Goal: Information Seeking & Learning: Learn about a topic

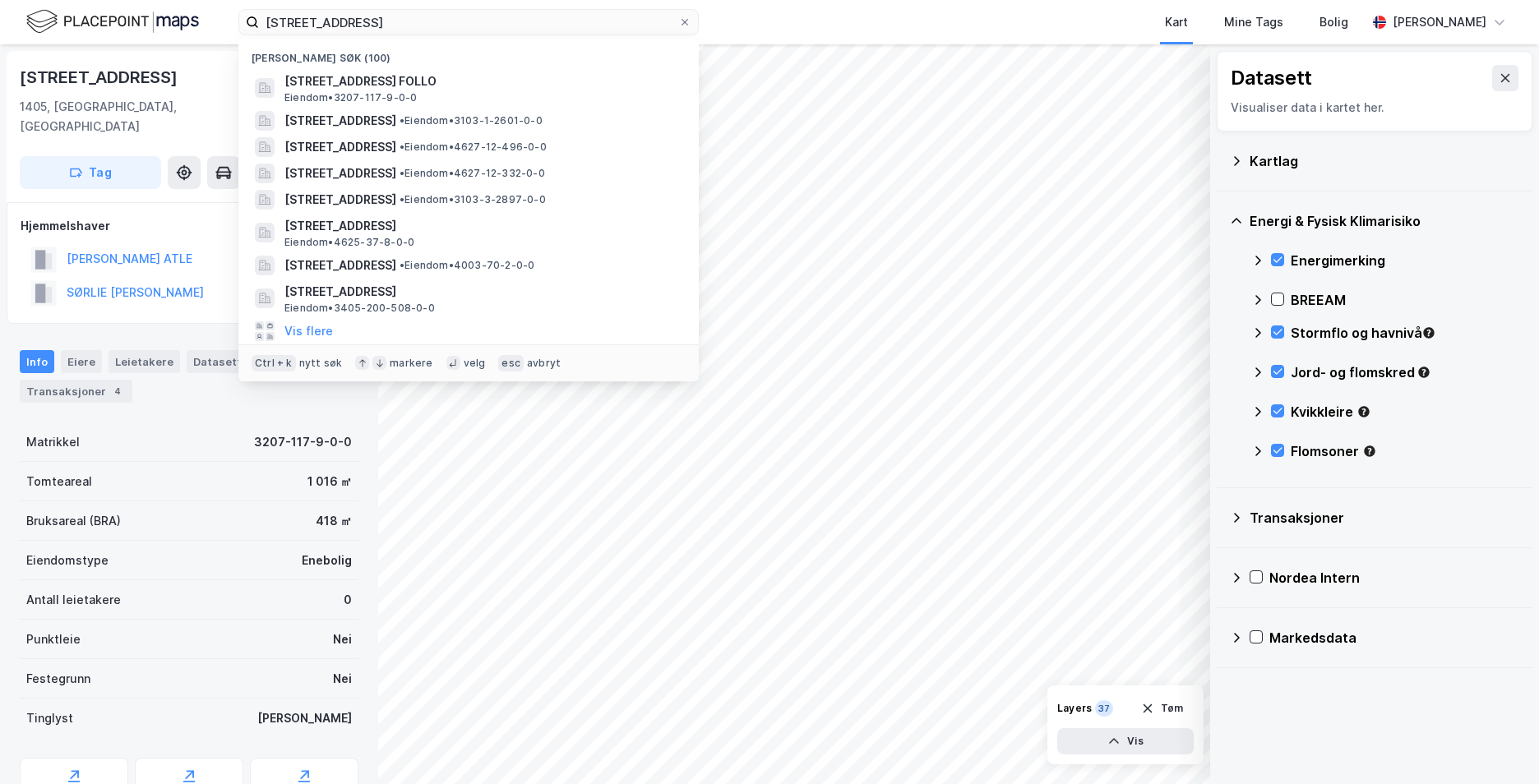
click at [462, 25] on input "Solbakkveien 20, 1405 Langhus" at bounding box center [469, 22] width 420 height 25
drag, startPoint x: 461, startPoint y: 22, endPoint x: 226, endPoint y: 38, distance: 235.5
click at [226, 38] on div "Solbakkveien 20, 1405 Langhus Nylige søk (100) Solbakkveien 20, 1405, LANGHUS, …" at bounding box center [769, 22] width 1539 height 44
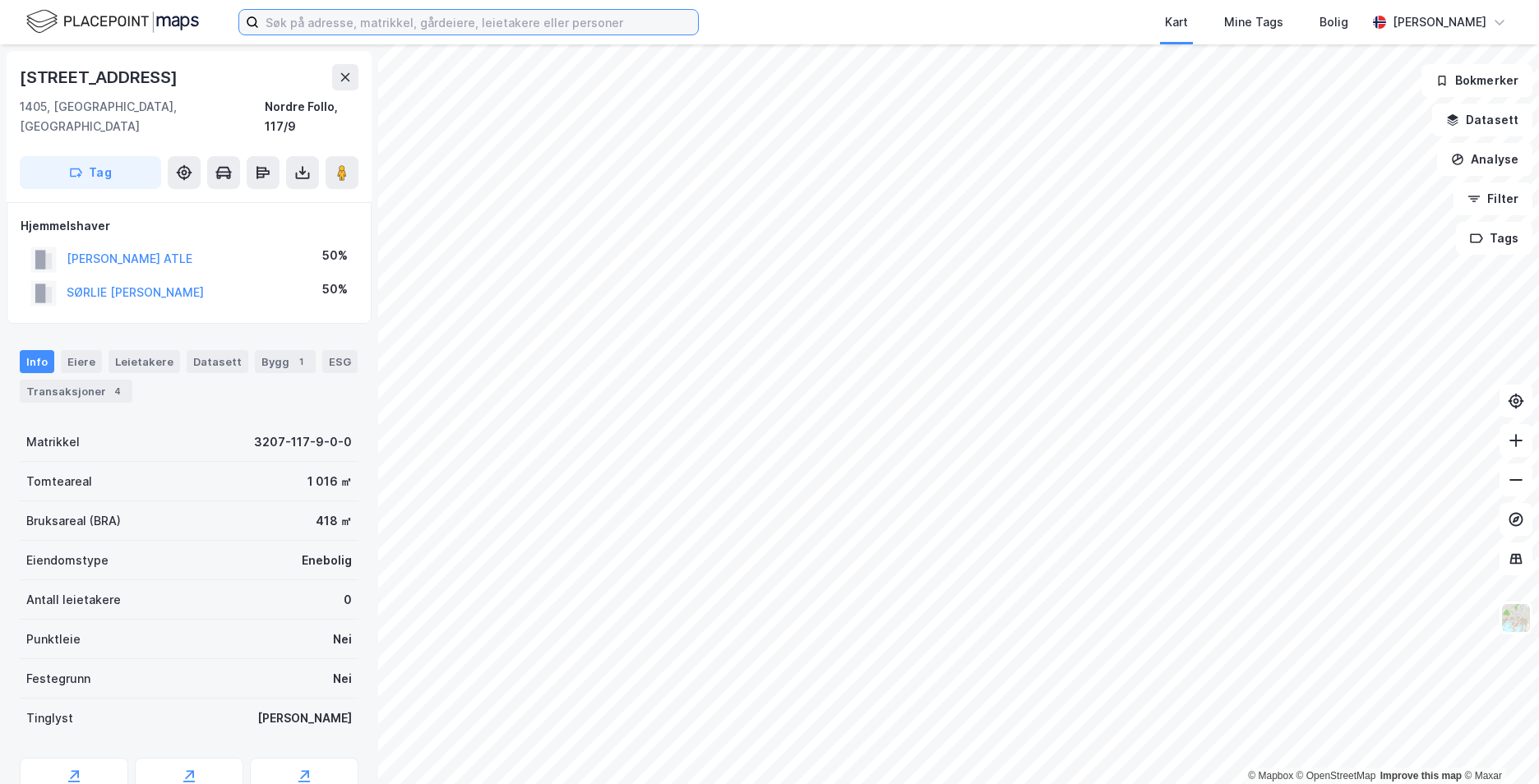
click at [315, 27] on input at bounding box center [478, 22] width 439 height 25
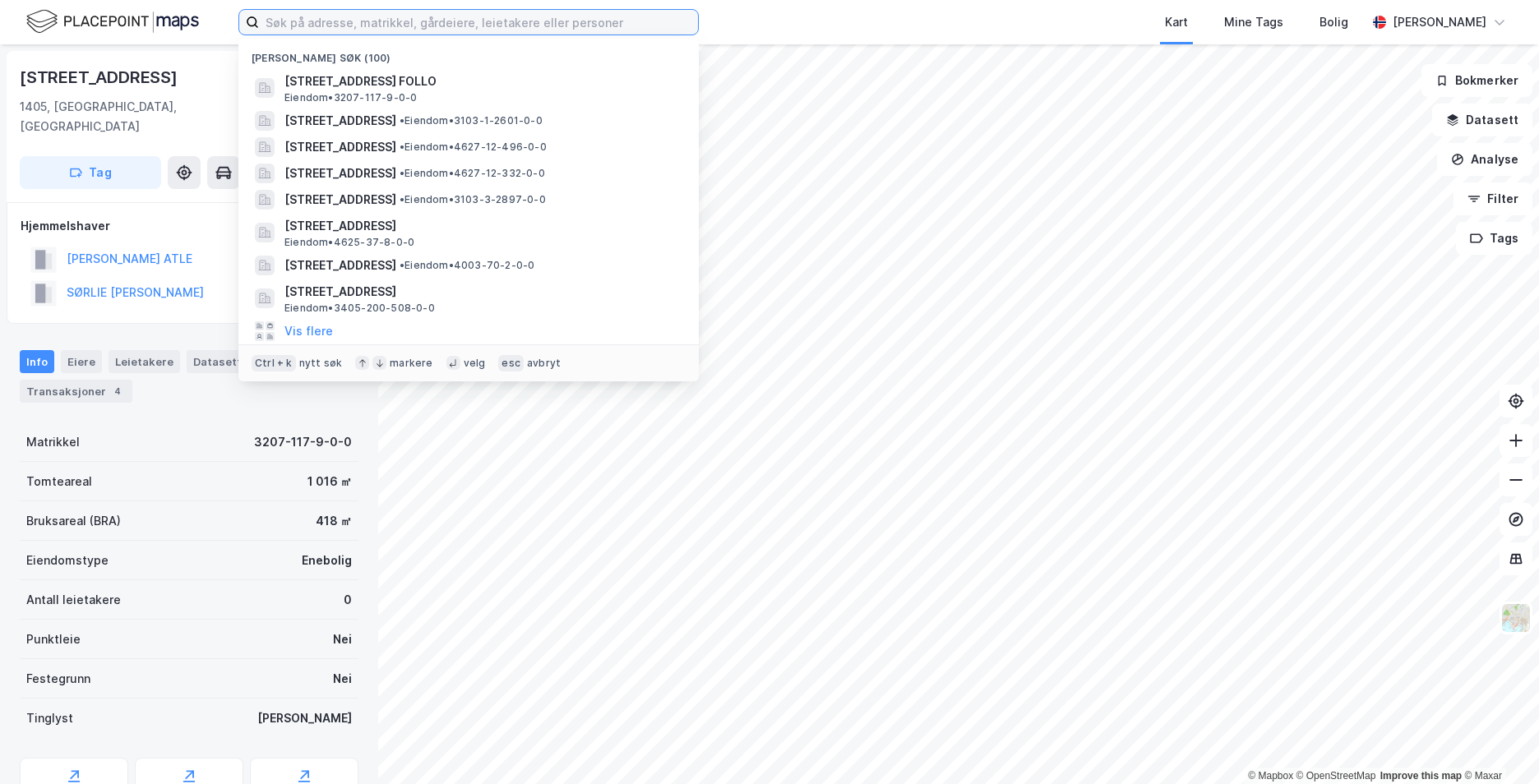
paste input "[STREET_ADDRESS]"
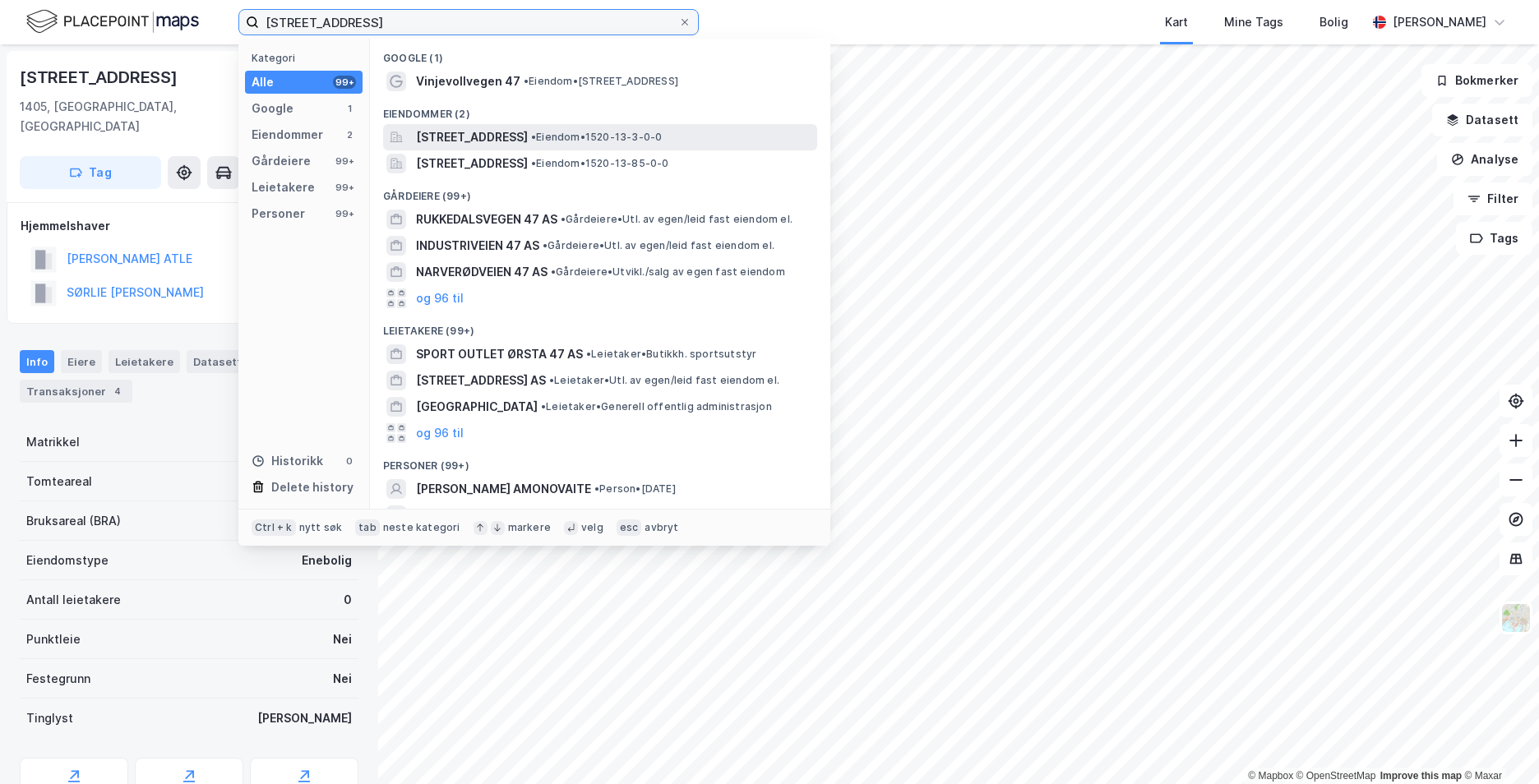
type input "[STREET_ADDRESS]"
click at [462, 149] on div "[STREET_ADDRESS][PERSON_NAME] • Eiendom • 1520-13-3-0-0" at bounding box center [600, 137] width 434 height 27
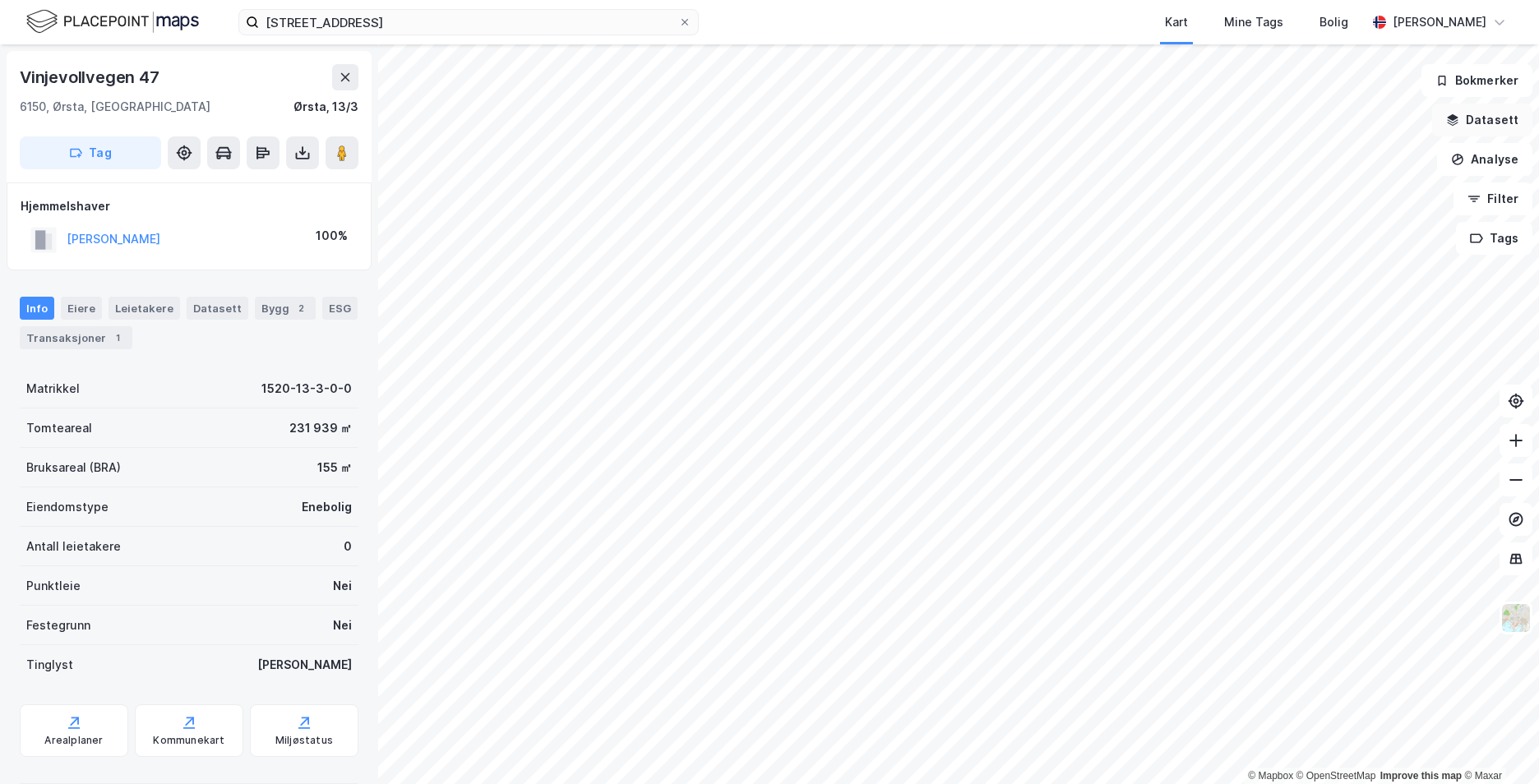
click at [1507, 122] on button "Datasett" at bounding box center [1482, 120] width 101 height 33
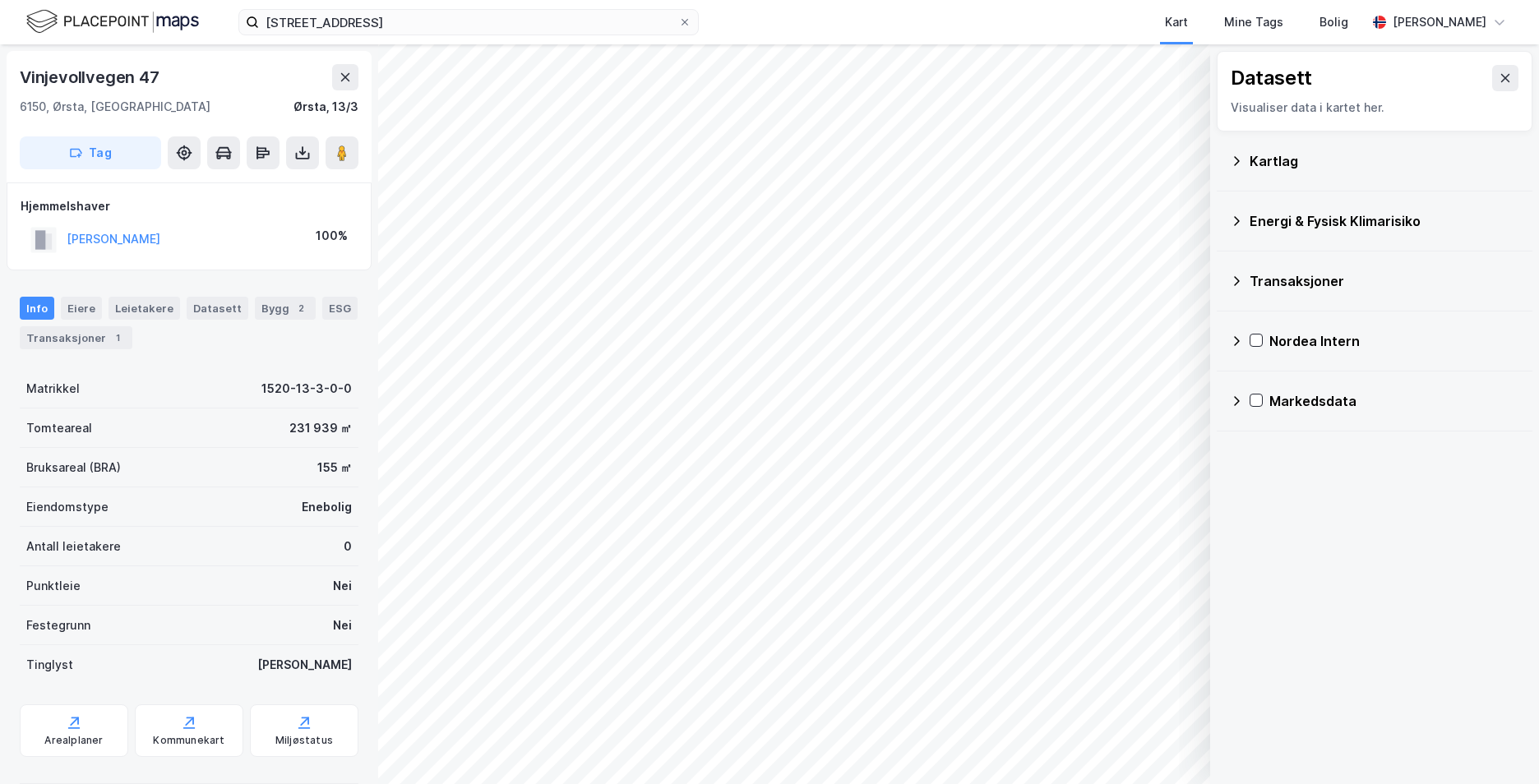
click at [1238, 161] on icon at bounding box center [1237, 161] width 13 height 13
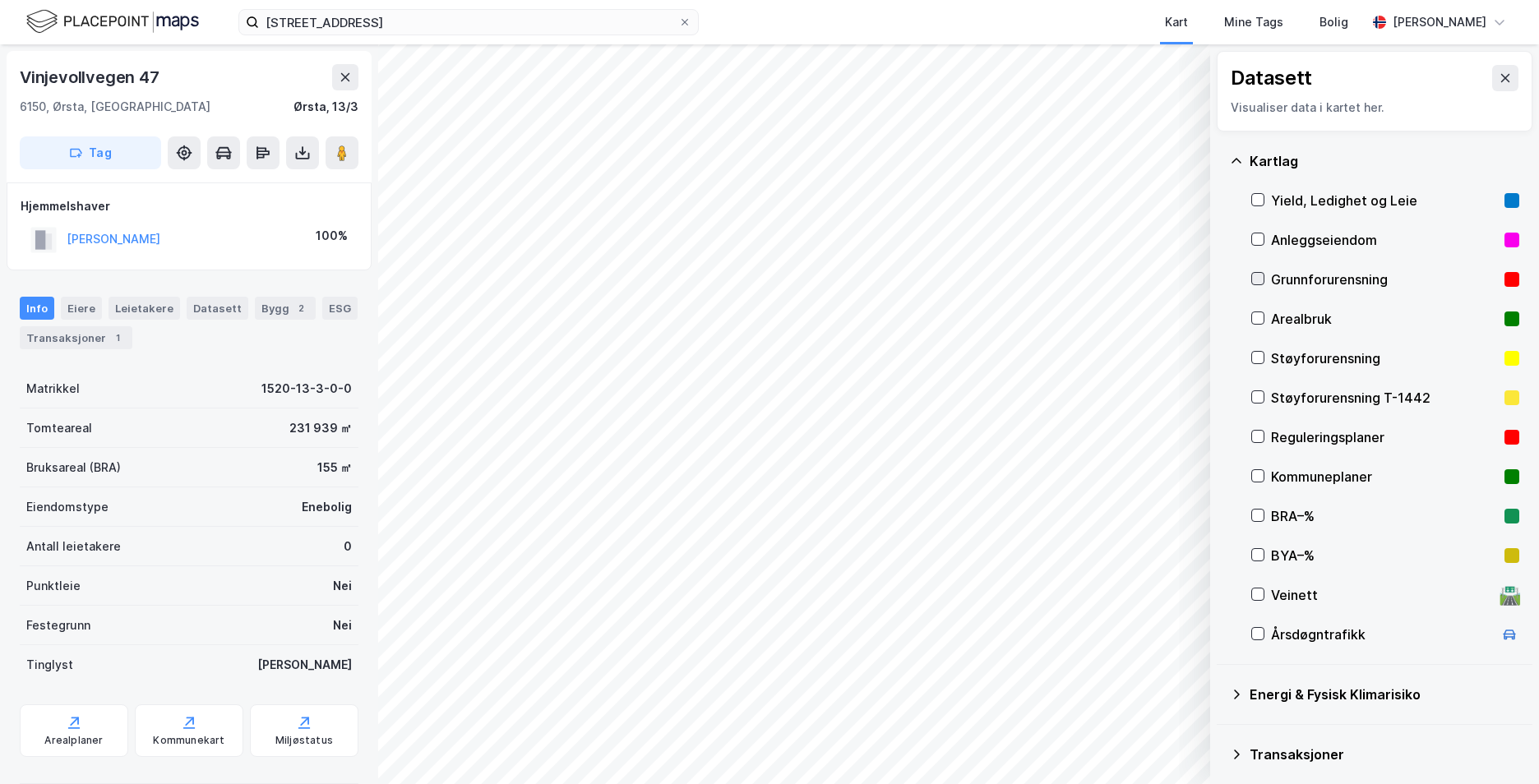
click at [1263, 279] on icon at bounding box center [1258, 279] width 12 height 12
click at [1239, 161] on icon at bounding box center [1237, 161] width 13 height 13
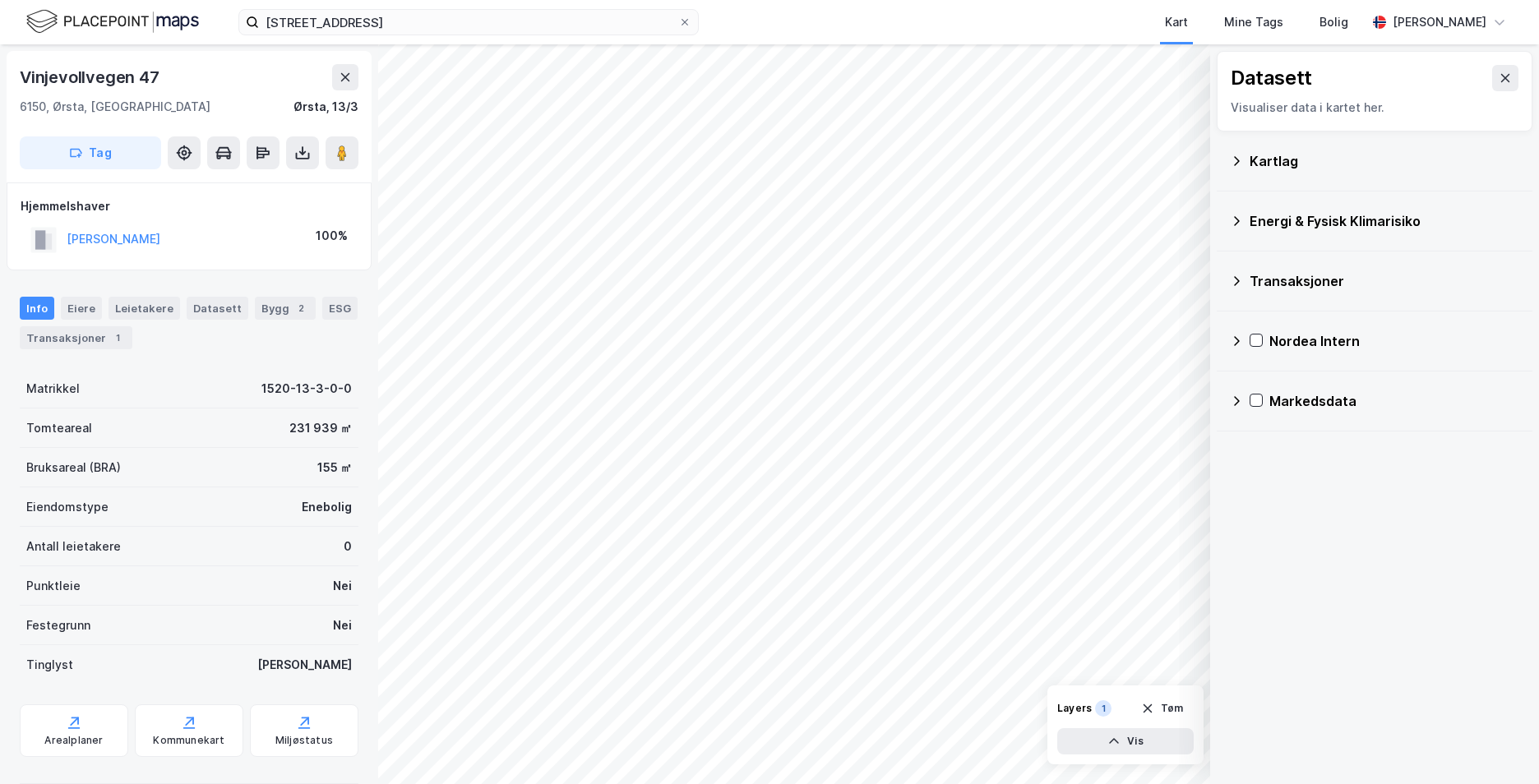
click at [1238, 226] on icon at bounding box center [1237, 221] width 13 height 13
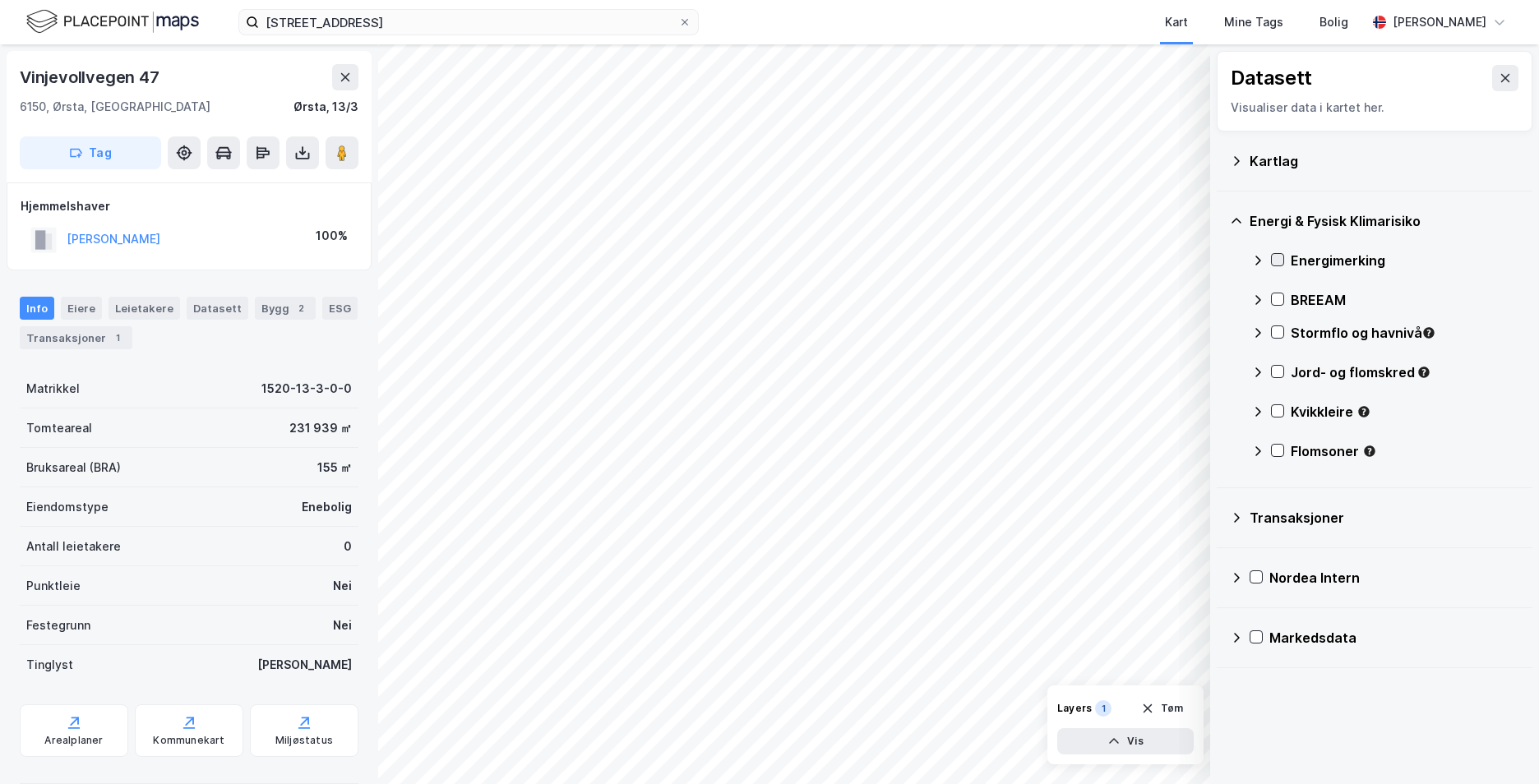
click at [1273, 258] on icon at bounding box center [1278, 260] width 12 height 12
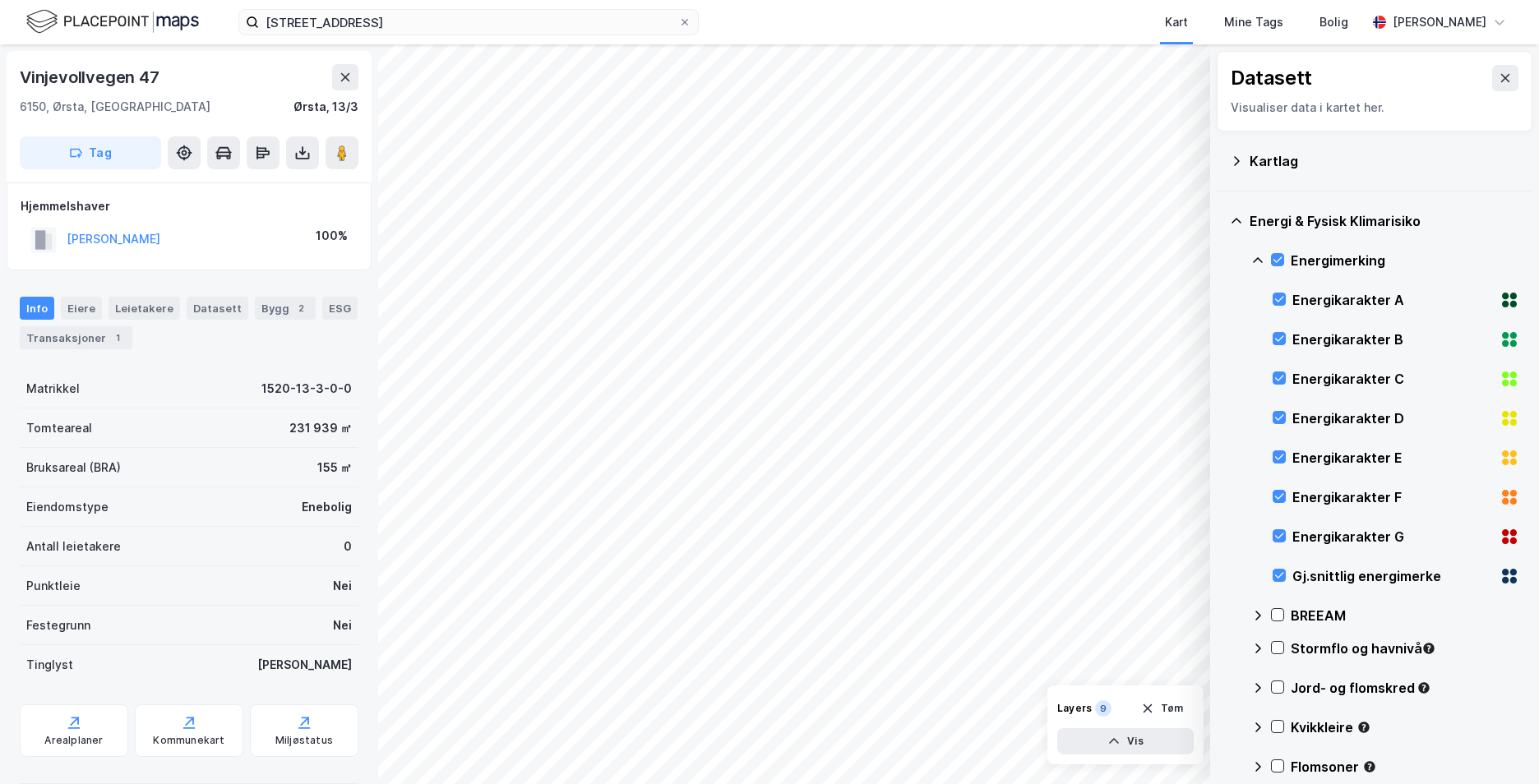
click at [1254, 251] on div "Energimerking" at bounding box center [1385, 260] width 268 height 39
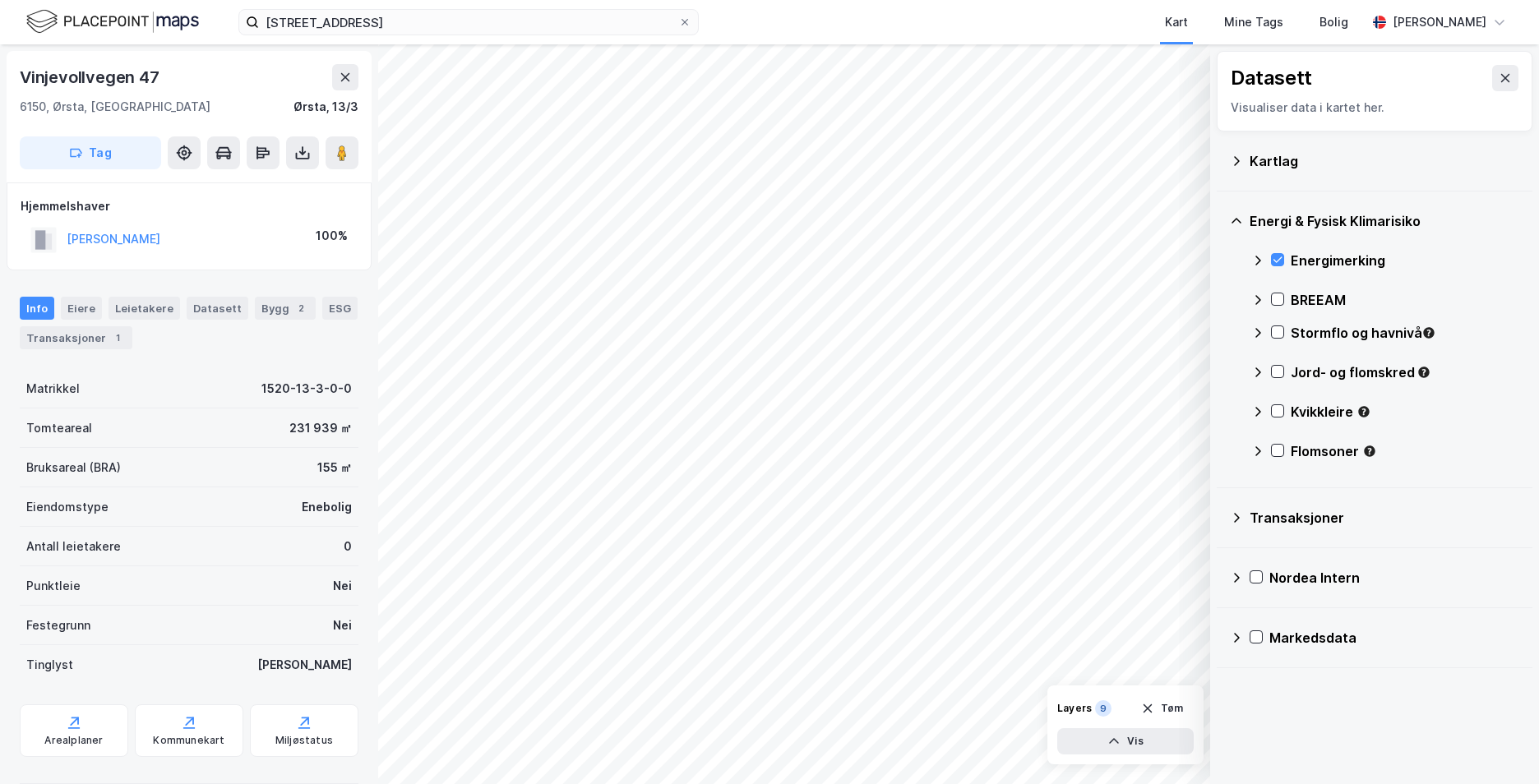
click at [1279, 324] on div "Stormflo og havnivå" at bounding box center [1385, 339] width 268 height 39
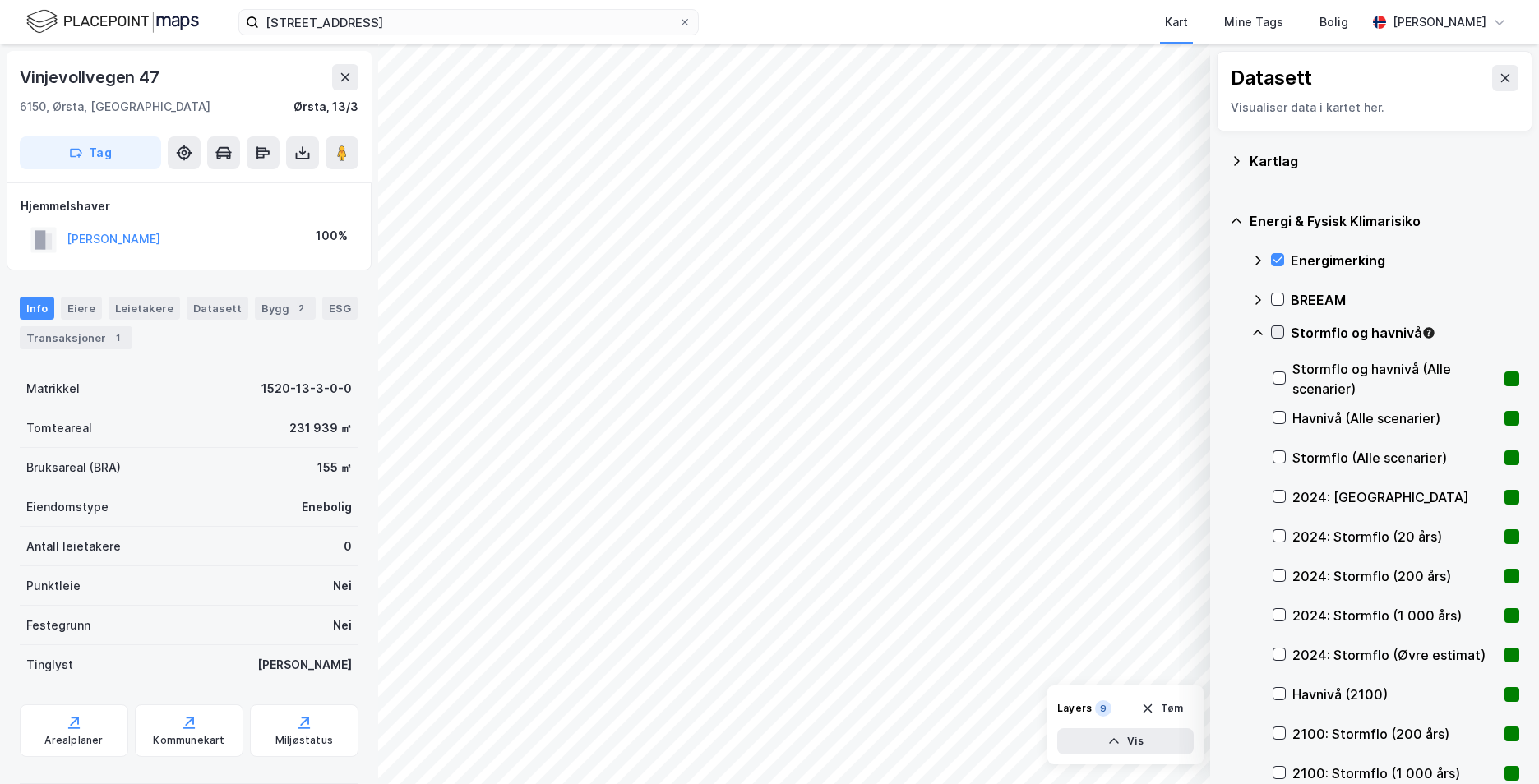
click at [1278, 331] on icon at bounding box center [1278, 332] width 12 height 12
click at [1259, 330] on icon at bounding box center [1258, 332] width 10 height 6
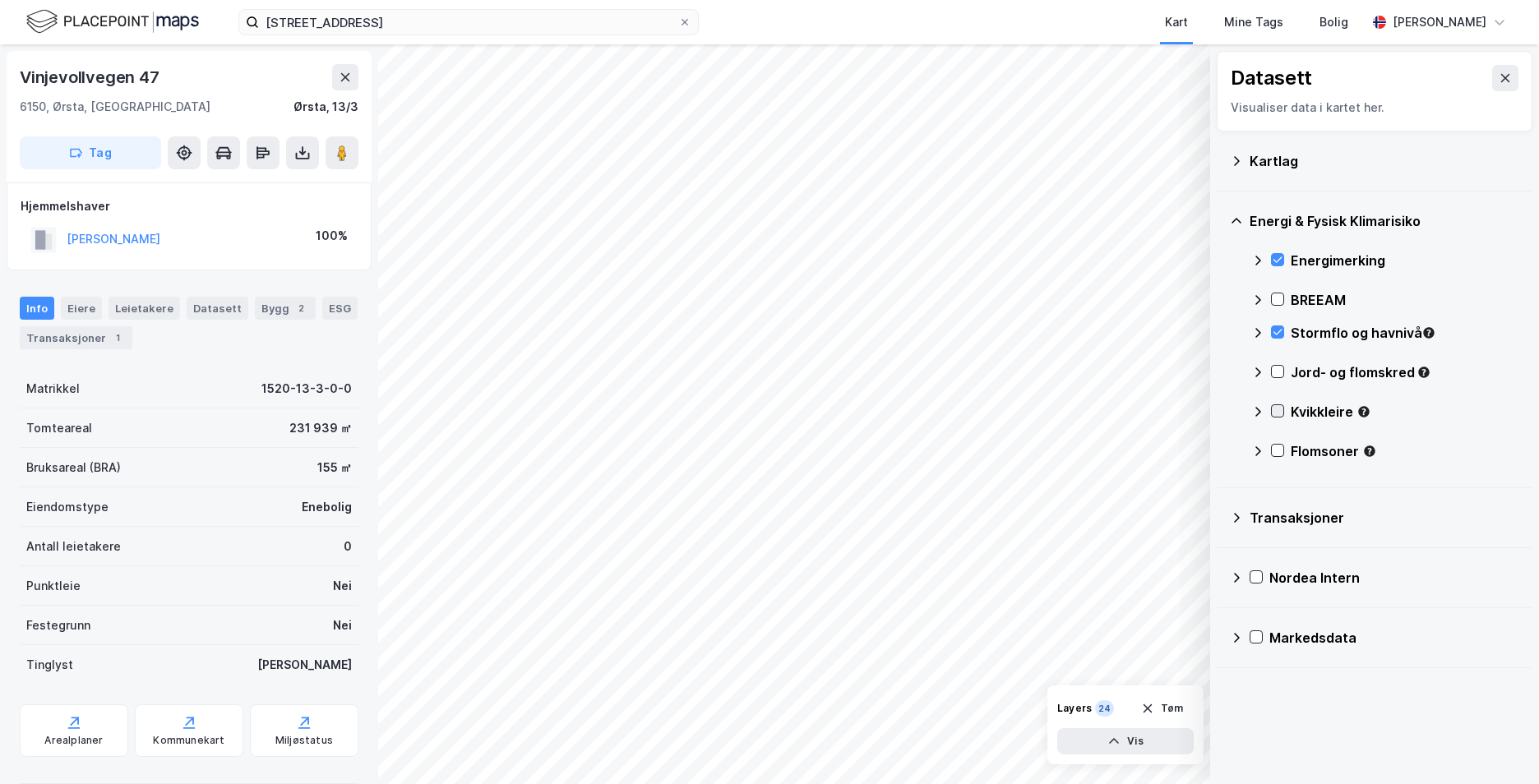
click at [1279, 409] on icon at bounding box center [1278, 411] width 12 height 12
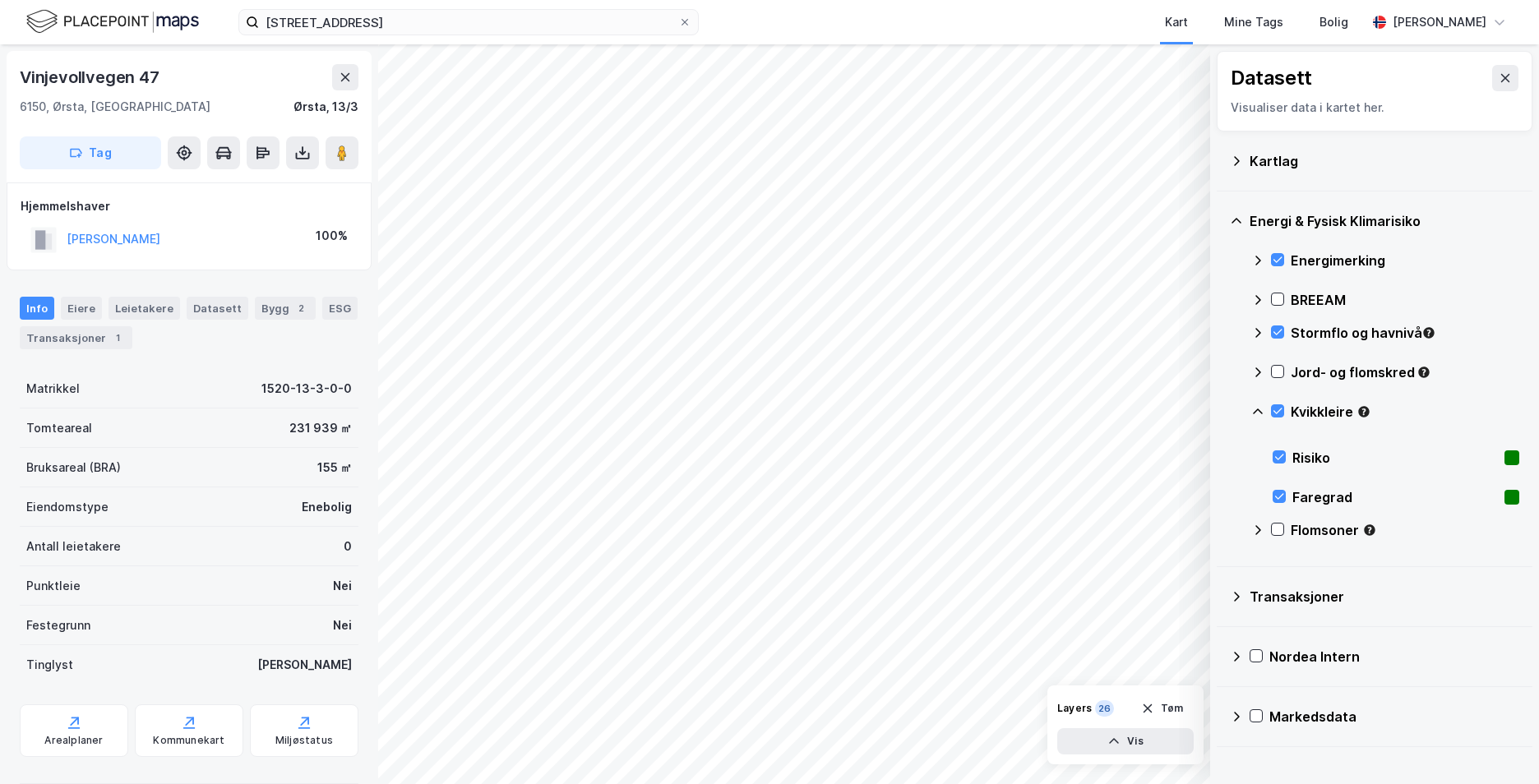
click at [1259, 416] on icon at bounding box center [1258, 412] width 13 height 13
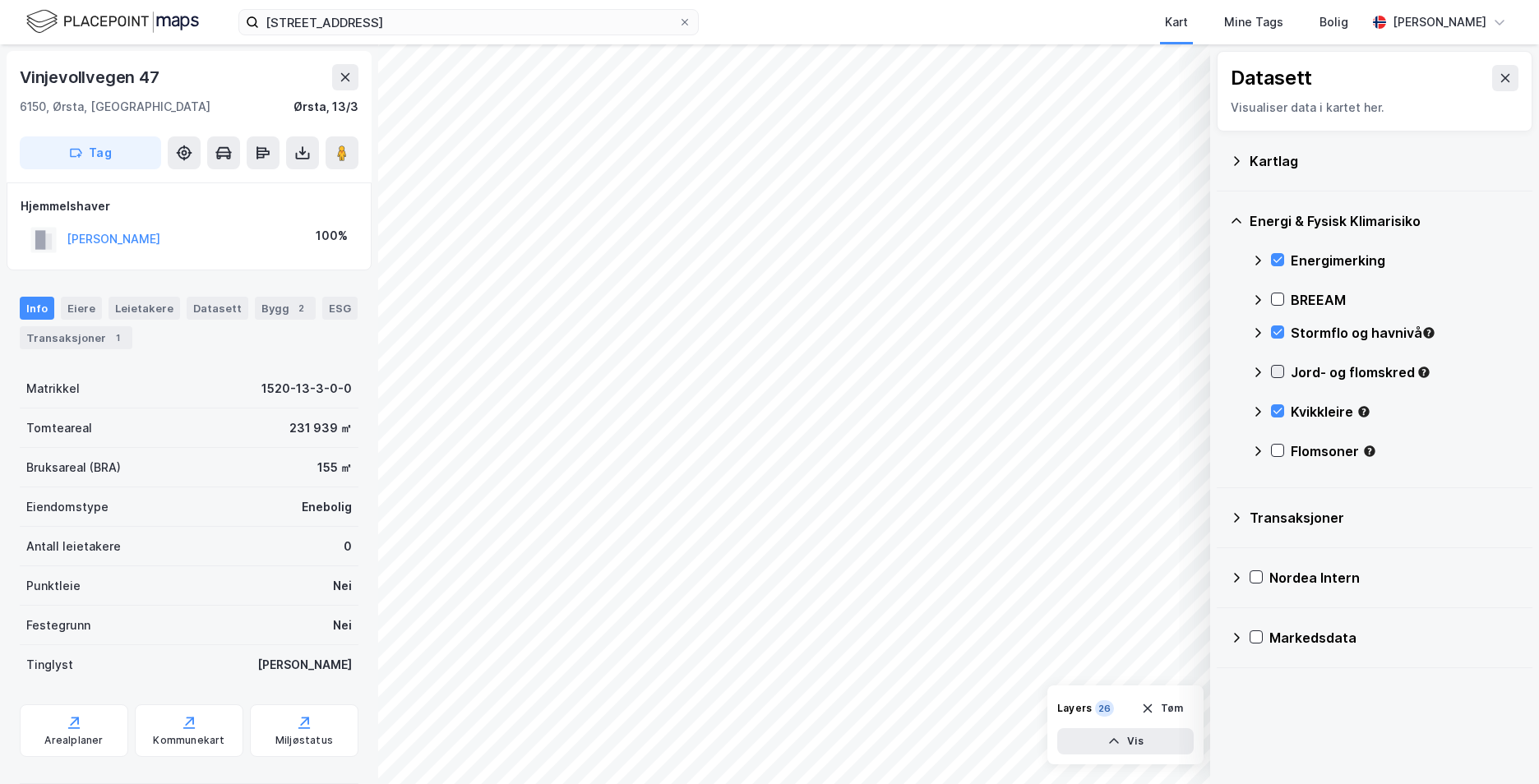
click at [1280, 365] on div at bounding box center [1278, 372] width 13 height 13
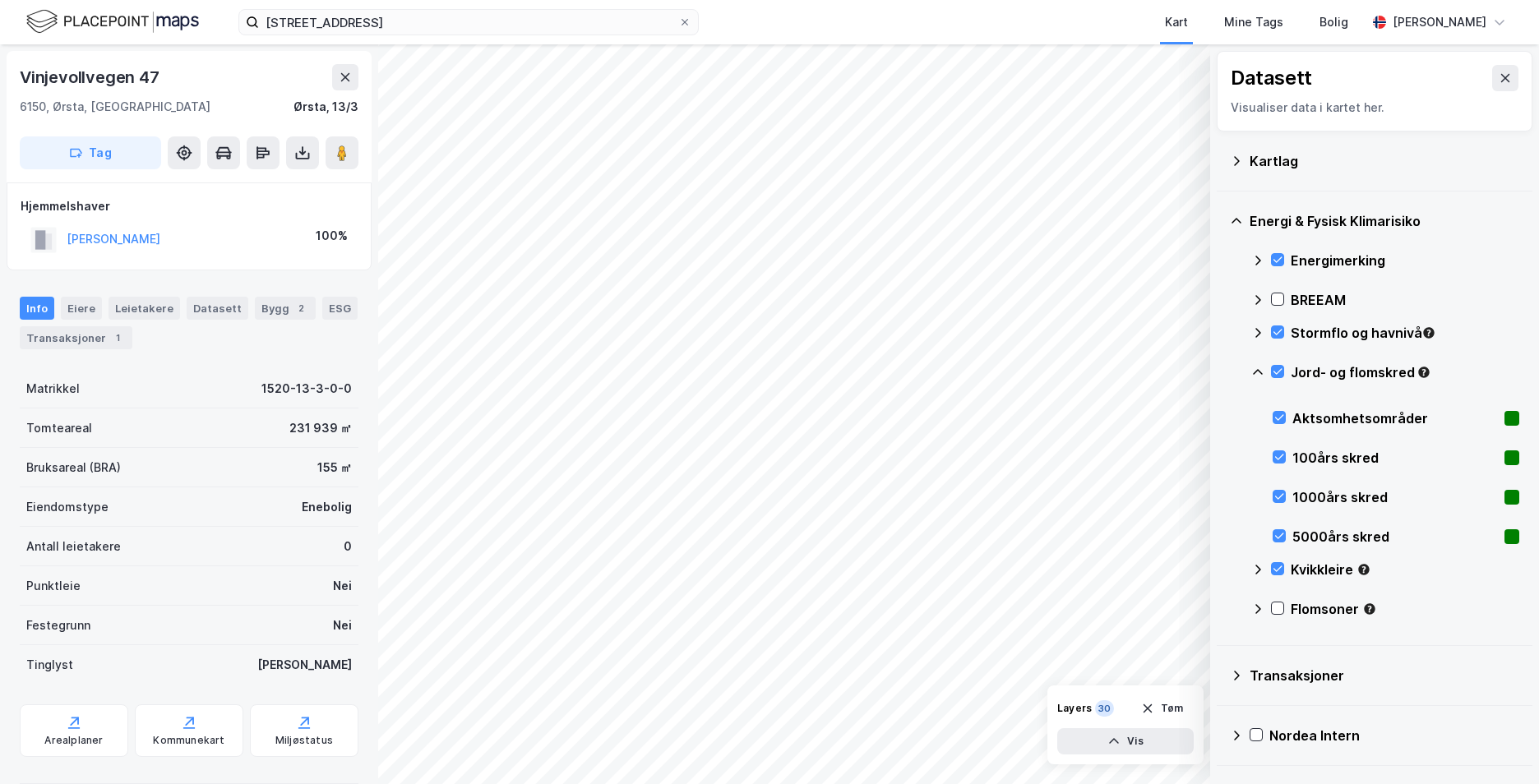
click at [1262, 370] on icon at bounding box center [1258, 373] width 13 height 13
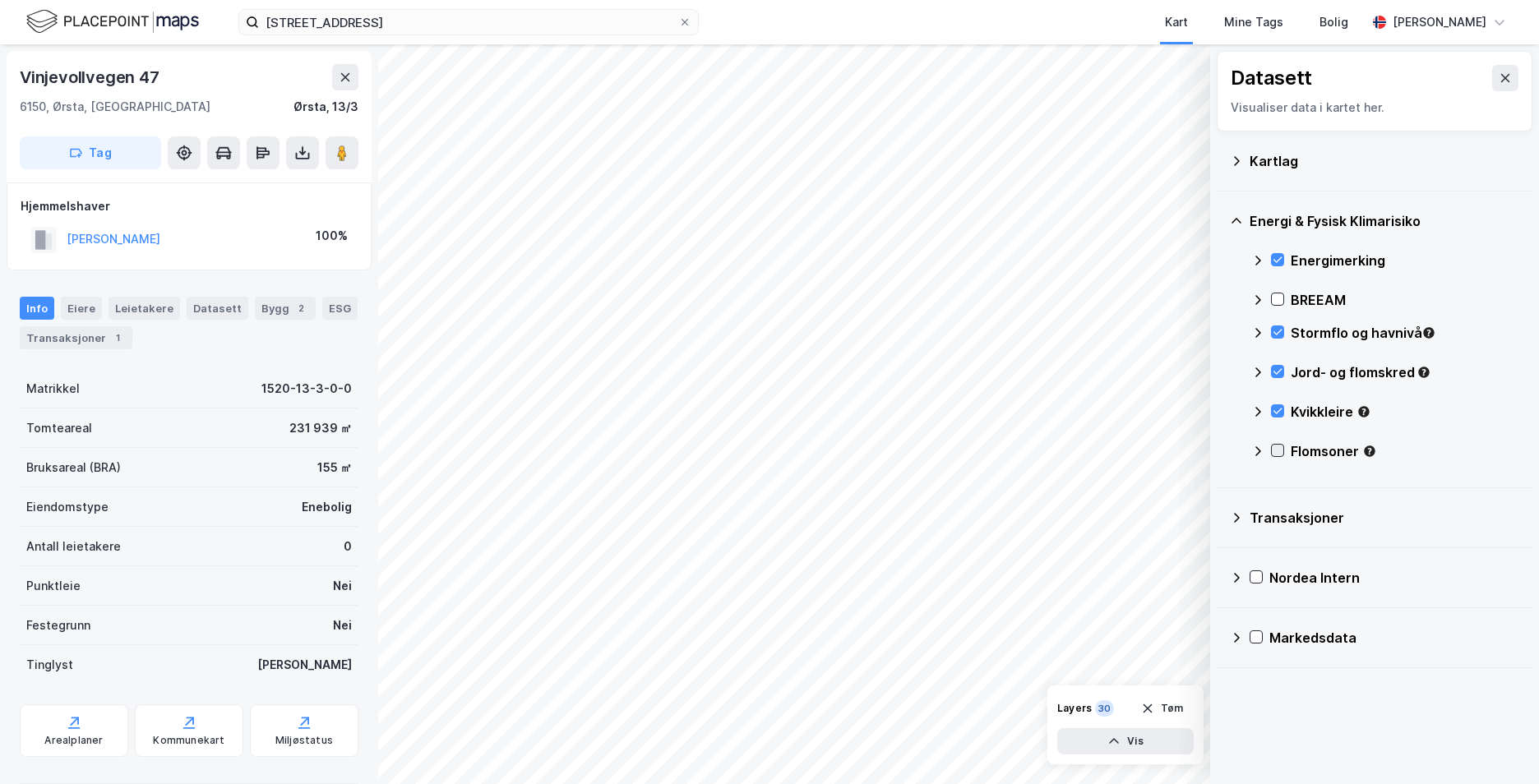
click at [1272, 444] on icon at bounding box center [1278, 450] width 12 height 12
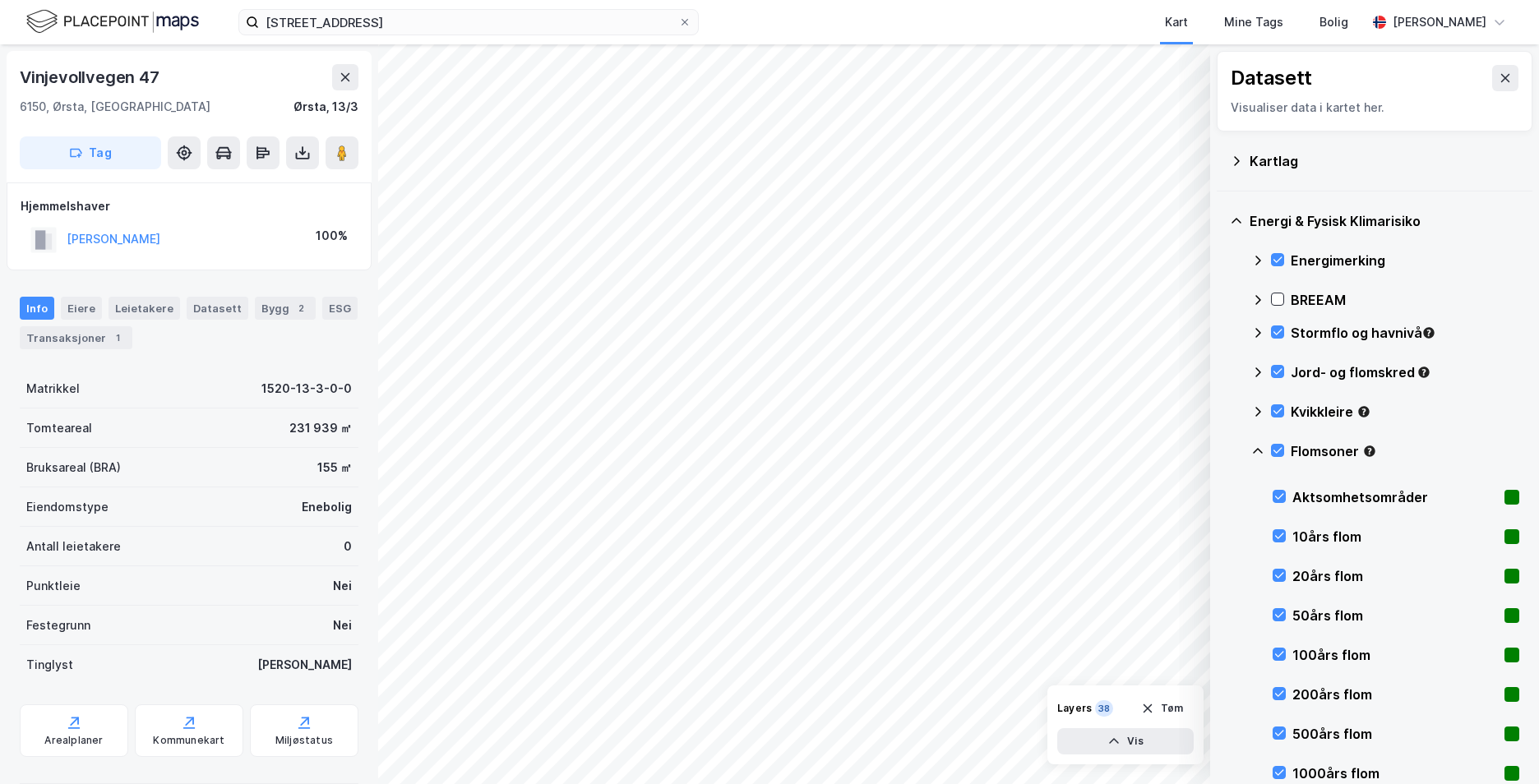
click at [1268, 445] on div "Flomsoner" at bounding box center [1385, 457] width 268 height 39
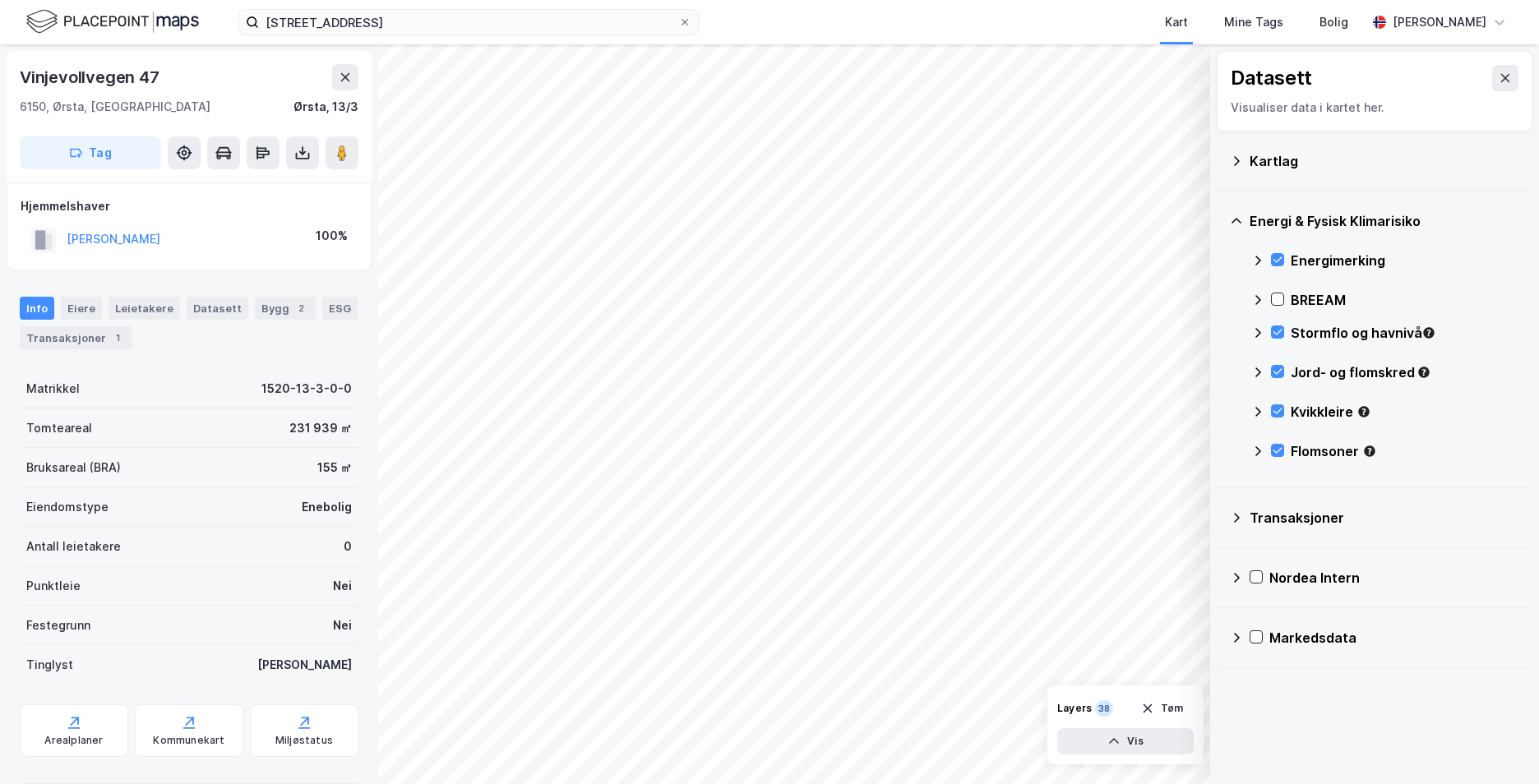
click at [4, 49] on div "Vinjevollvegen 47 6150, Ørsta, Møre Og Romsdal Ørsta, 13/3 Tag Hjemmelshaver WI…" at bounding box center [189, 414] width 378 height 740
click at [7, 50] on div "Vinjevollvegen 47 6150, Ørsta, Møre Og Romsdal Ørsta, 13/3 Tag Hjemmelshaver WI…" at bounding box center [189, 414] width 378 height 740
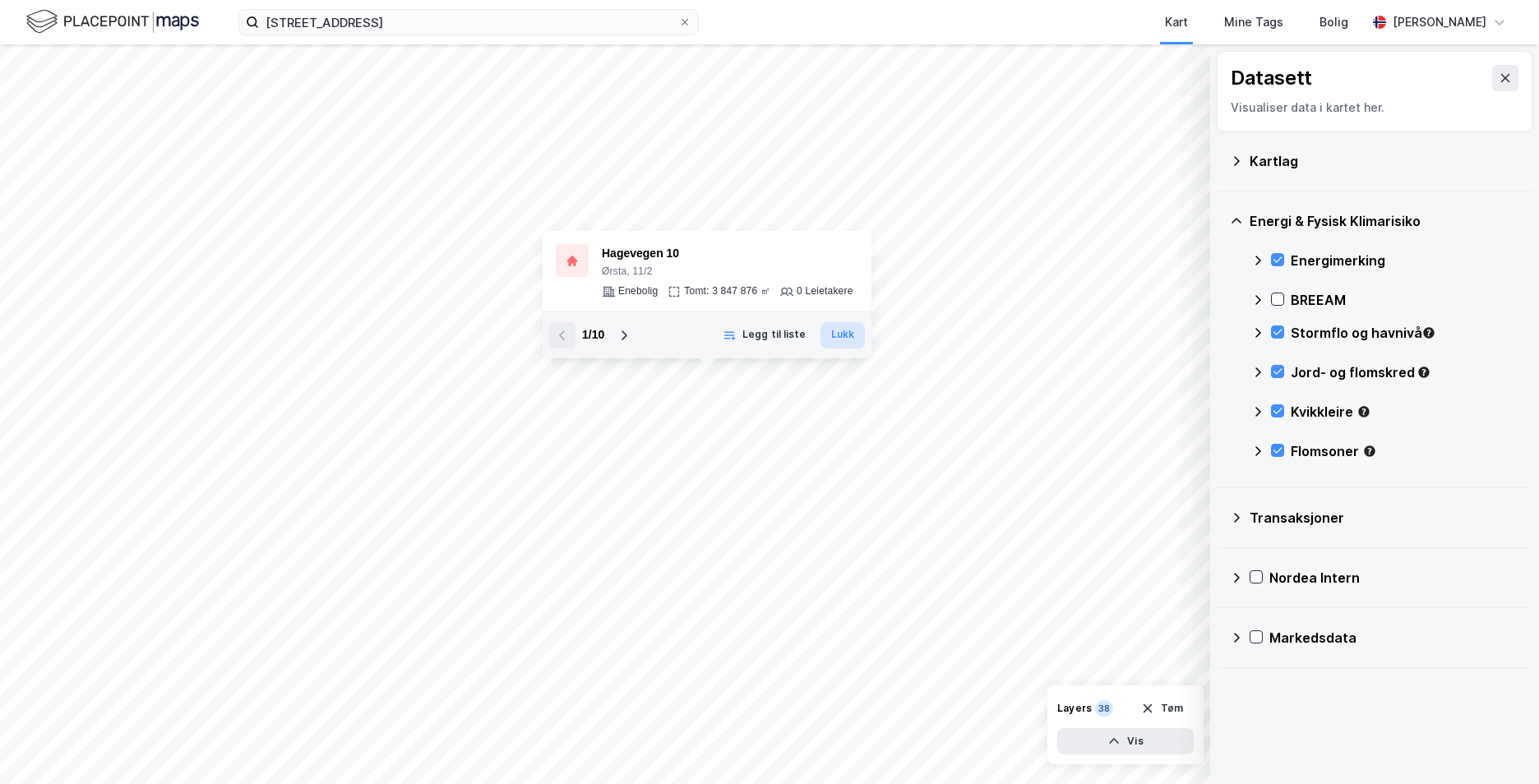
click at [839, 338] on button "Lukk" at bounding box center [842, 335] width 44 height 27
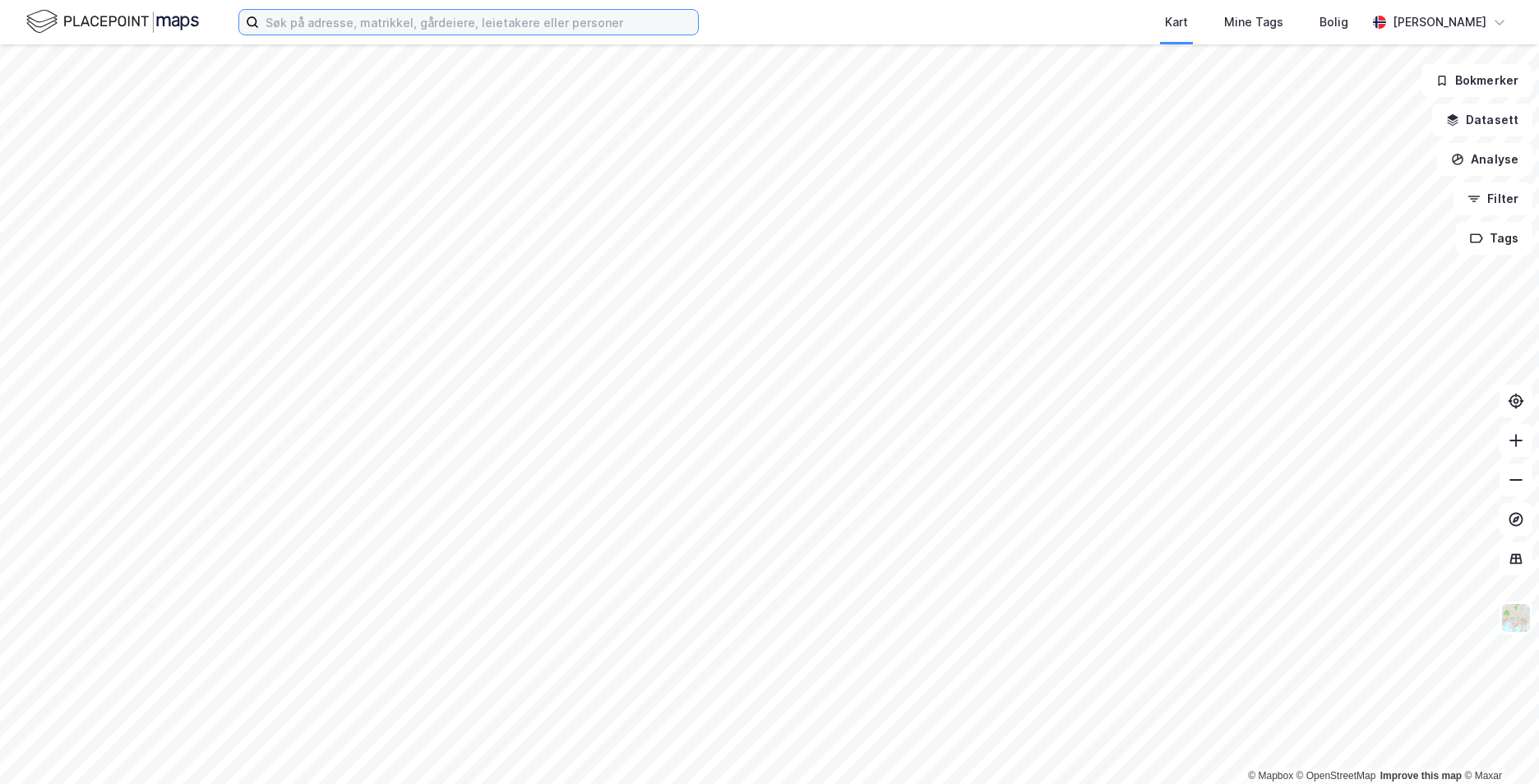
click at [374, 18] on input at bounding box center [478, 22] width 439 height 25
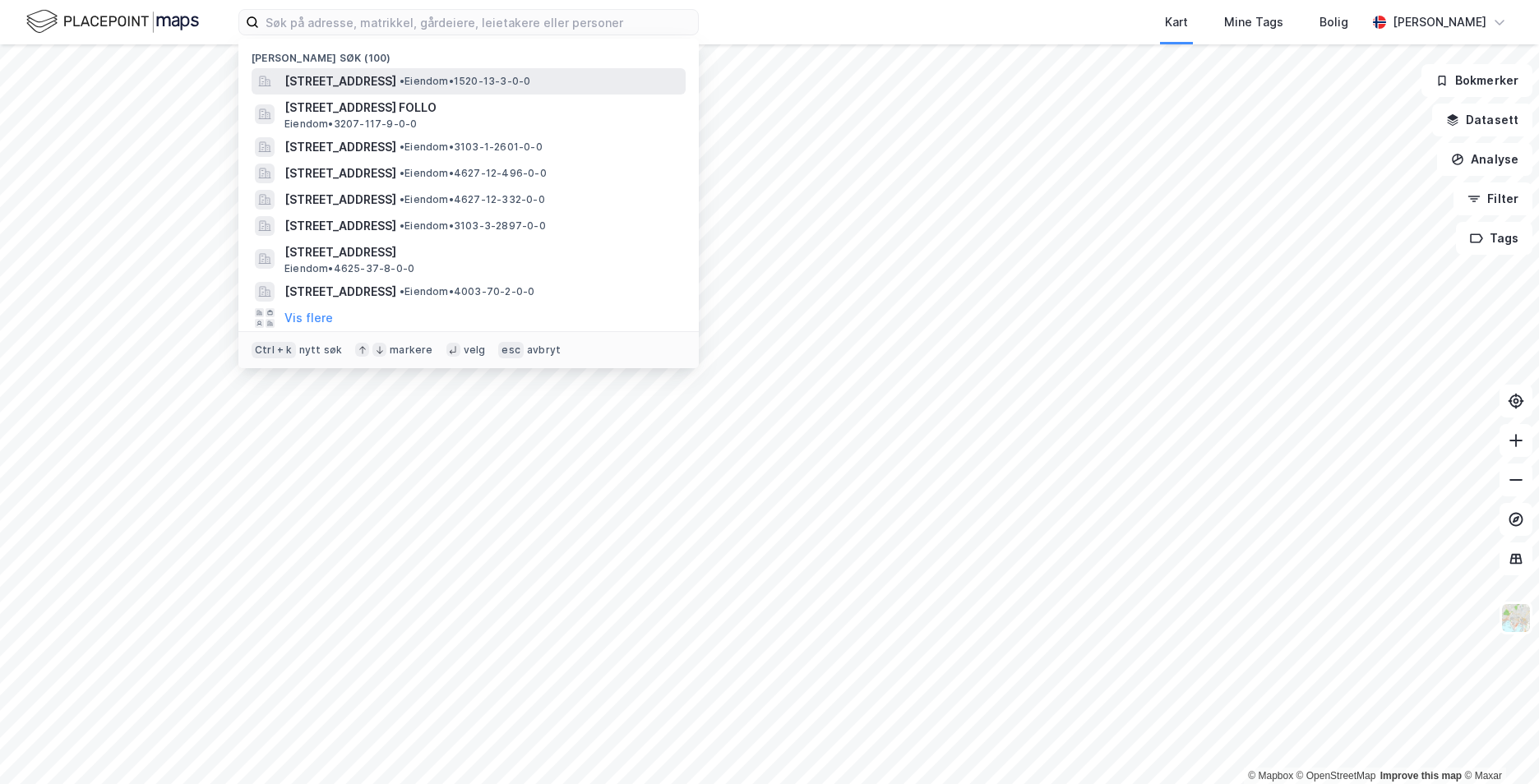
click at [380, 82] on span "[STREET_ADDRESS]" at bounding box center [340, 82] width 112 height 20
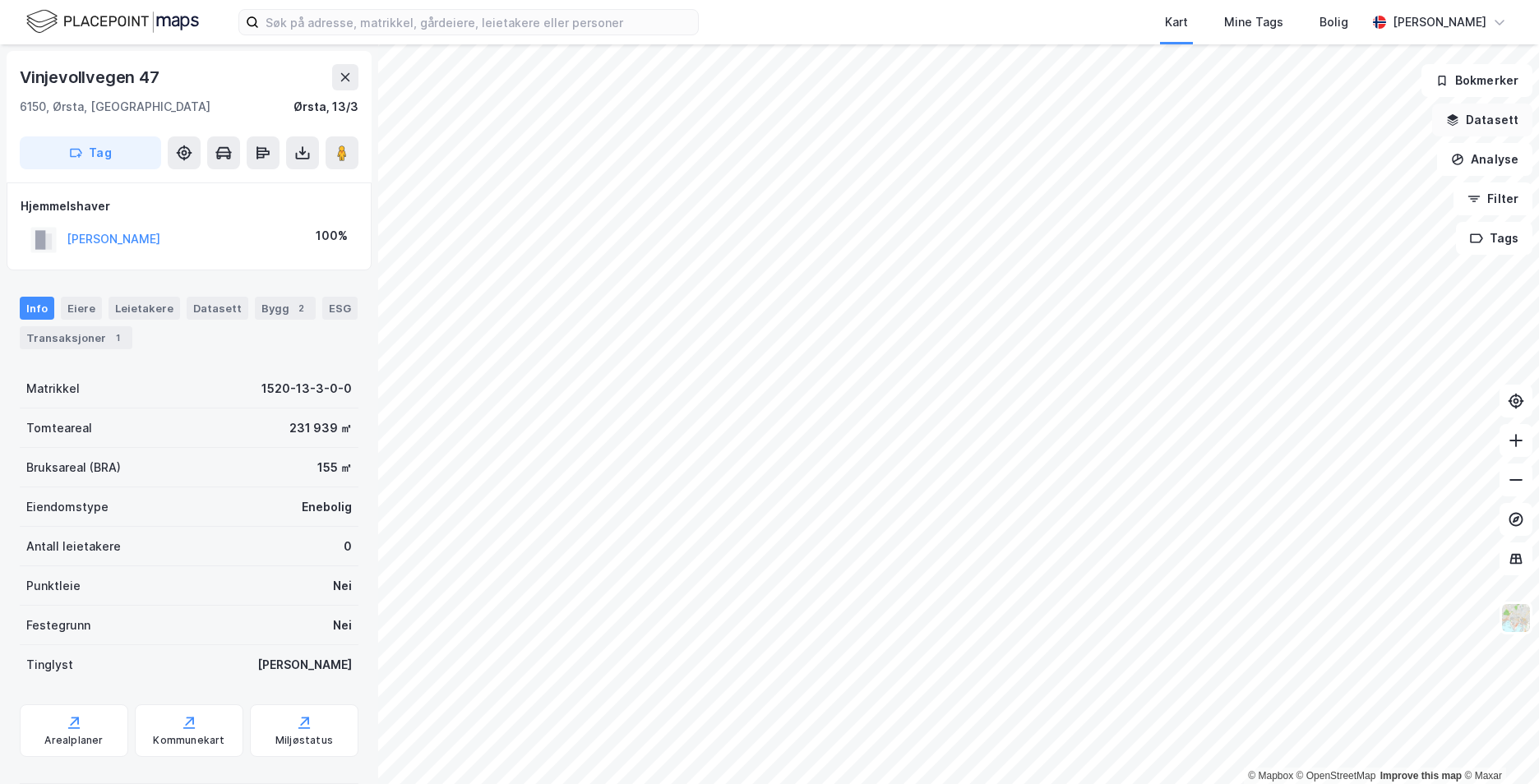
click at [1458, 117] on icon "button" at bounding box center [1452, 117] width 11 height 7
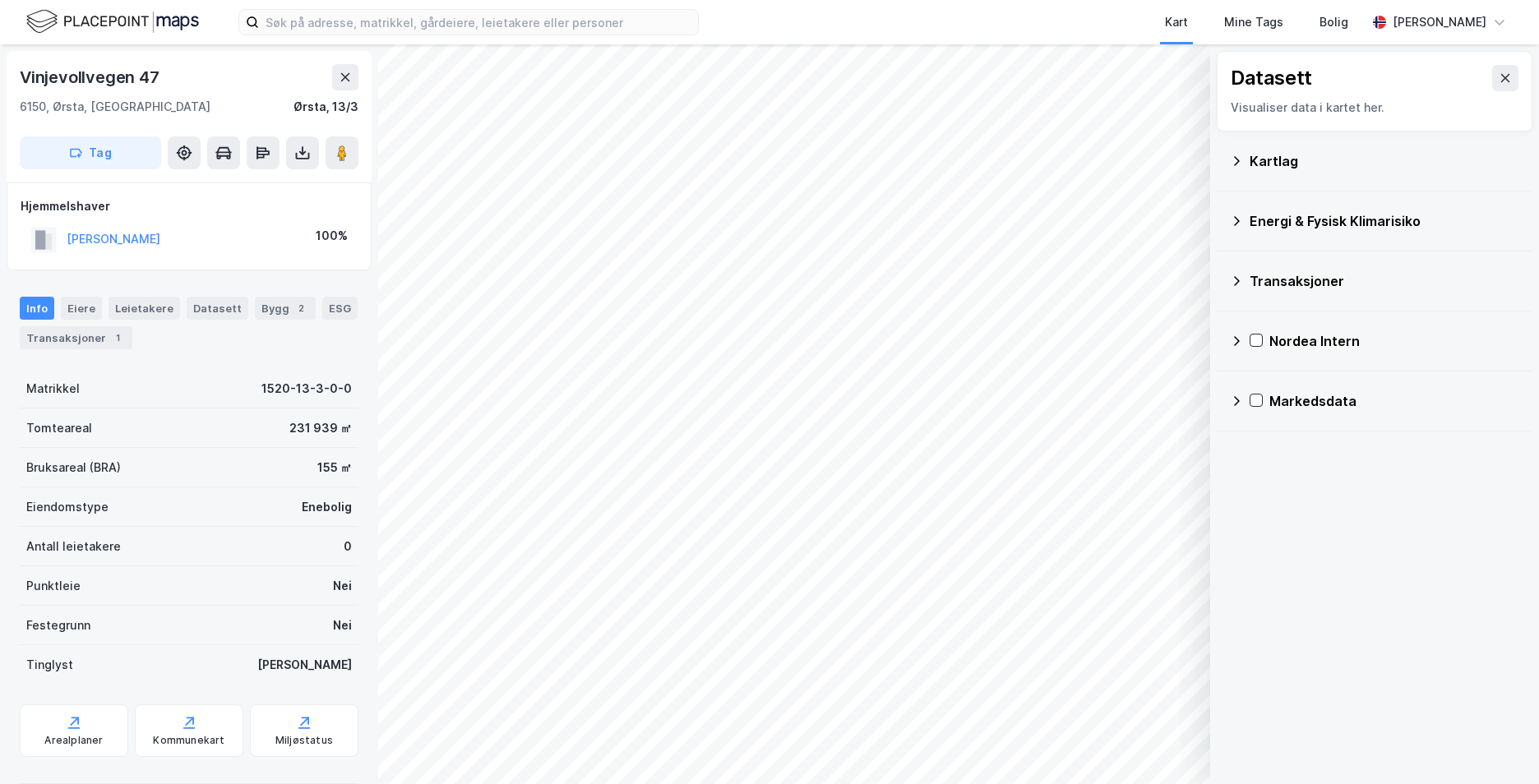
click at [1238, 165] on icon at bounding box center [1237, 161] width 13 height 13
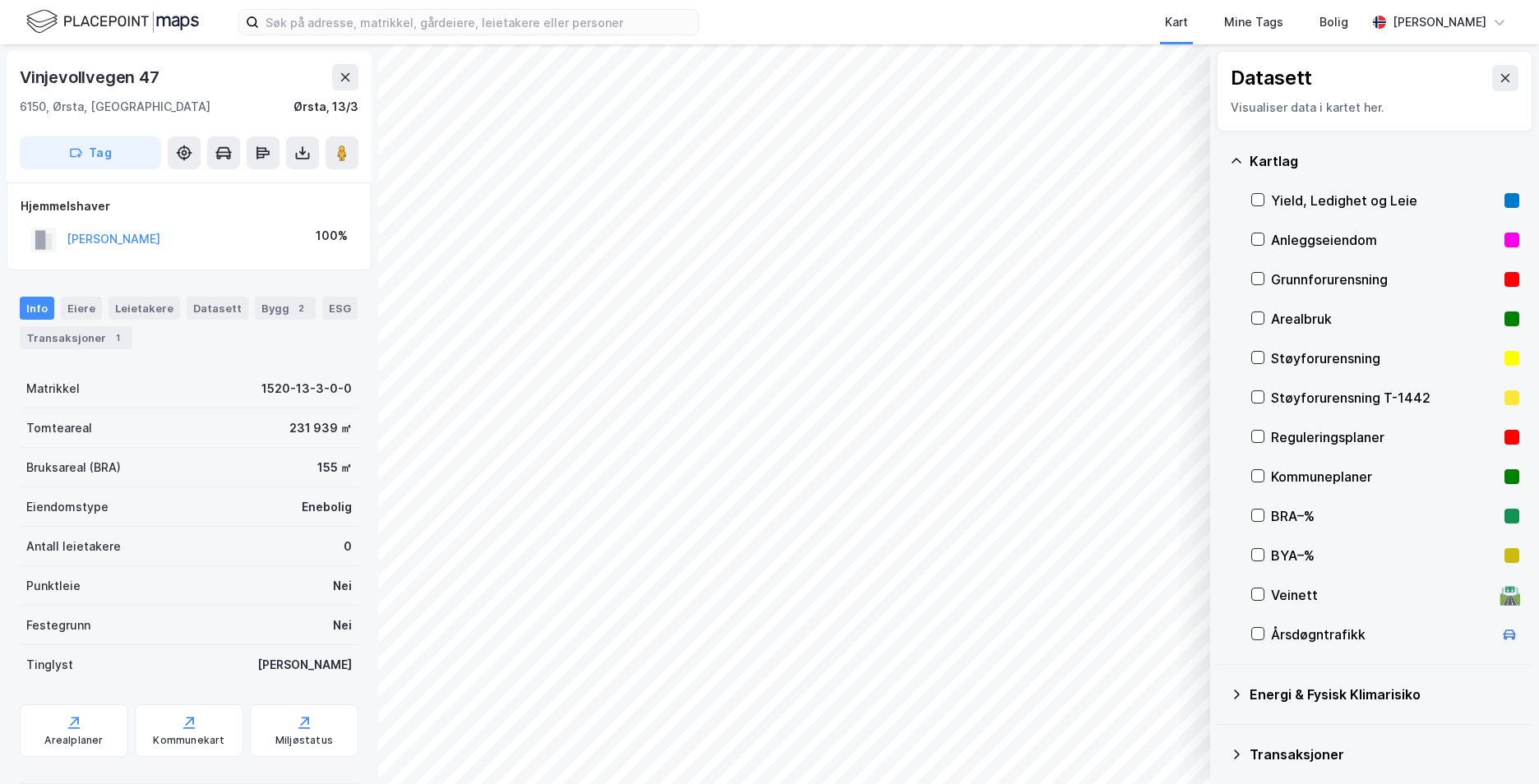
click at [1249, 277] on div "Kartlag Yield, Ledighet og Leie Anleggseiendom Grunnforurensning Arealbruk Støy…" at bounding box center [1374, 398] width 315 height 533
click at [1258, 275] on icon at bounding box center [1258, 279] width 12 height 12
click at [1234, 165] on icon at bounding box center [1237, 161] width 13 height 13
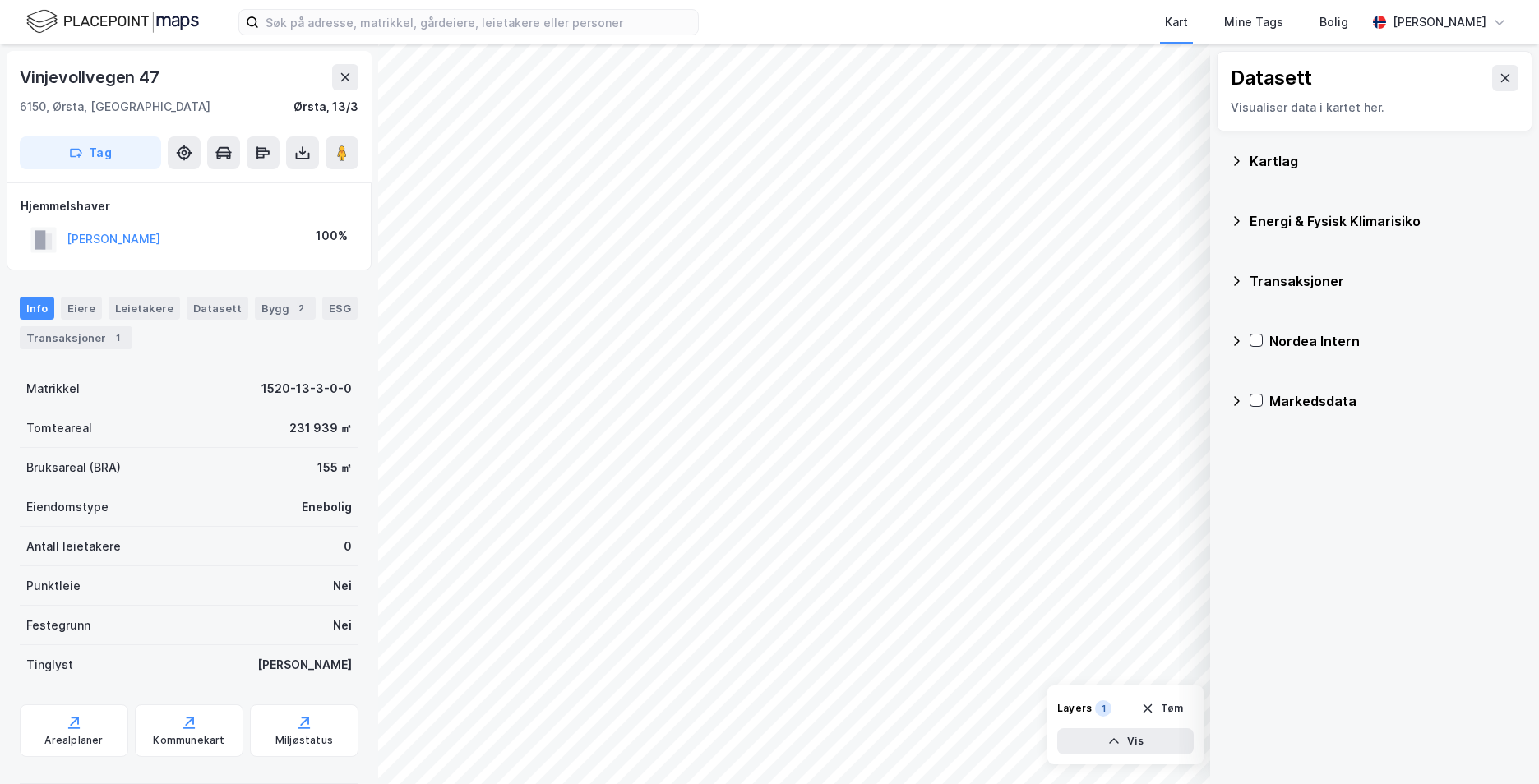
click at [1239, 218] on icon at bounding box center [1237, 221] width 13 height 13
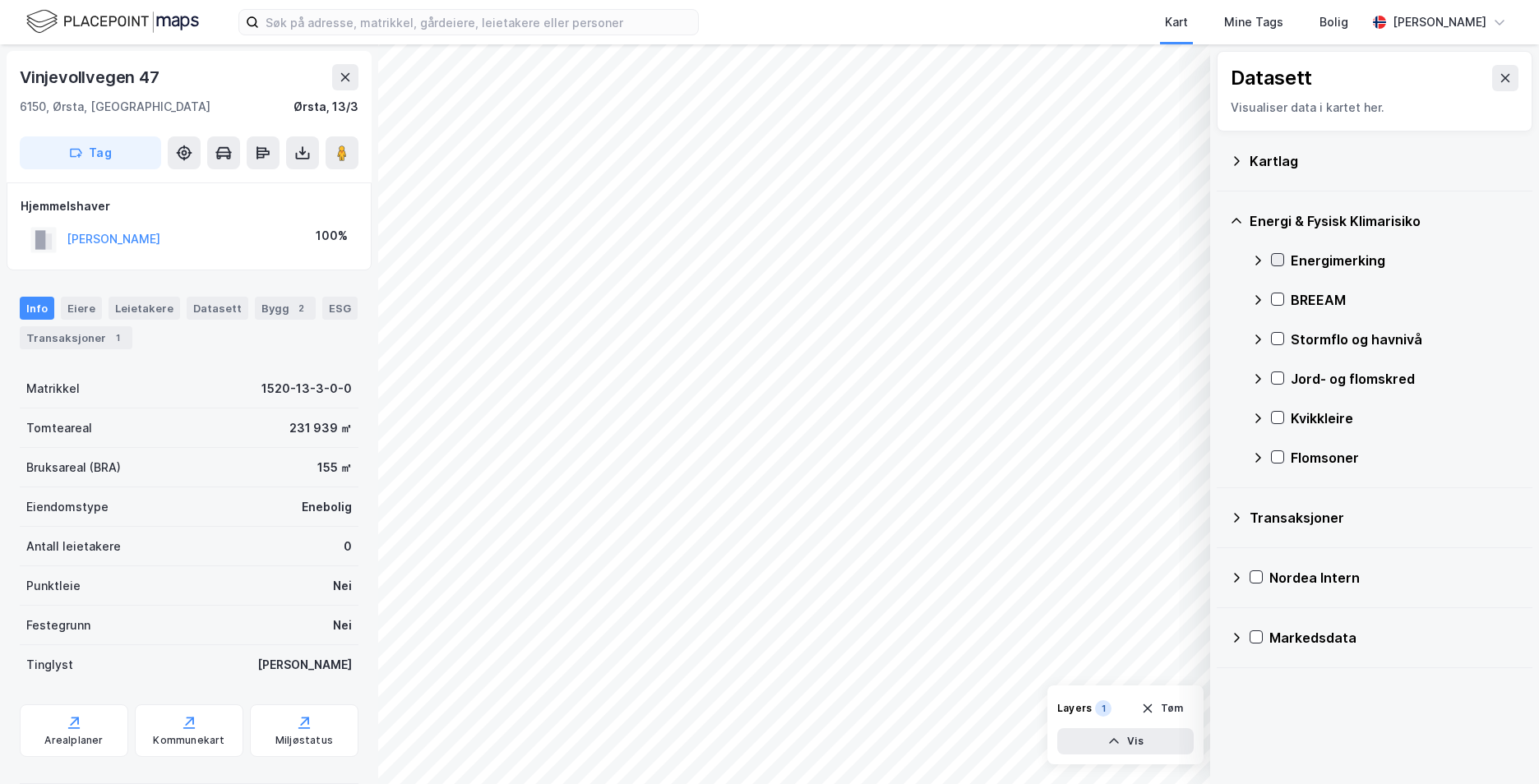
click at [1273, 259] on icon at bounding box center [1278, 260] width 12 height 12
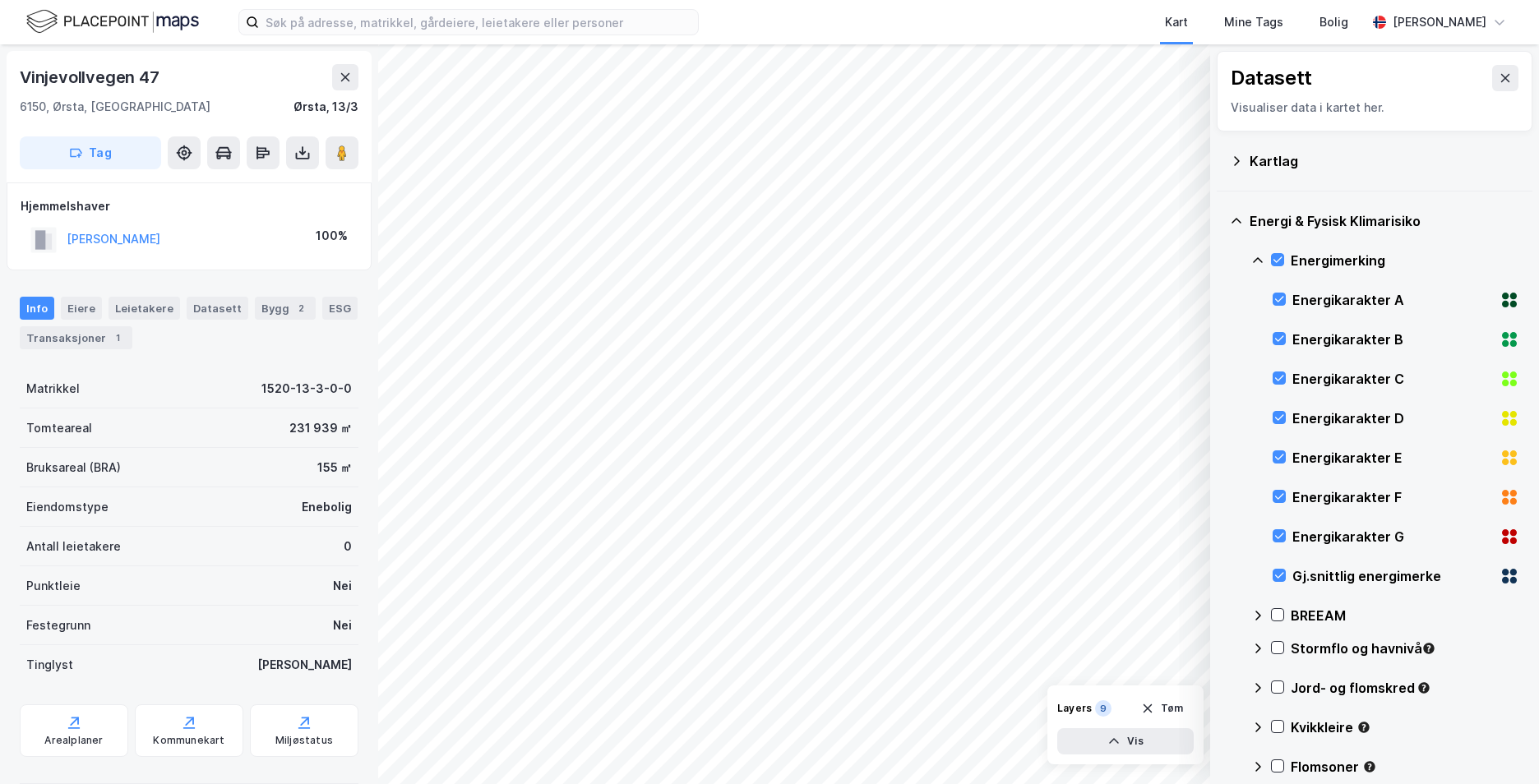
click at [1259, 257] on icon at bounding box center [1258, 261] width 13 height 13
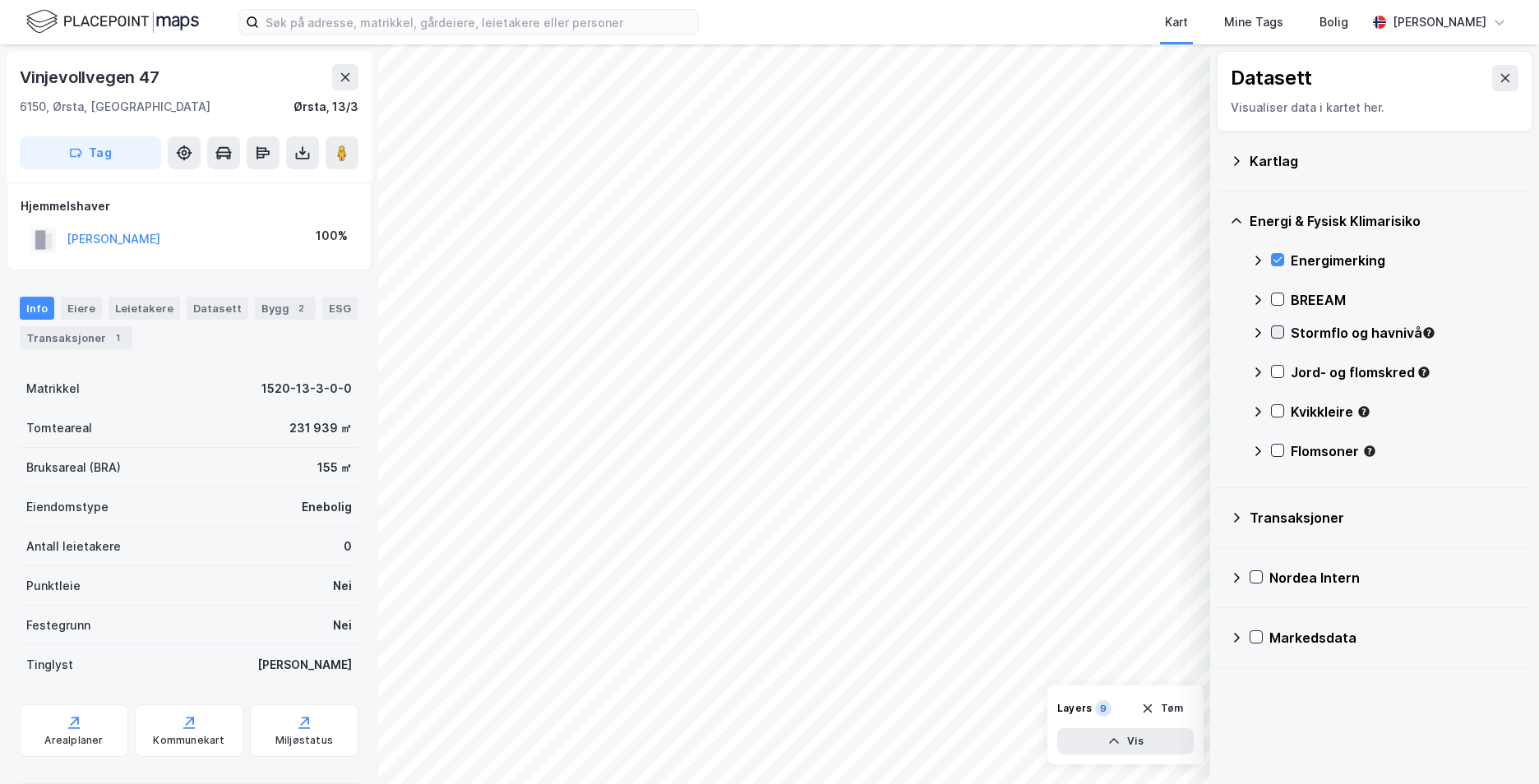
click at [1276, 327] on icon at bounding box center [1278, 332] width 12 height 12
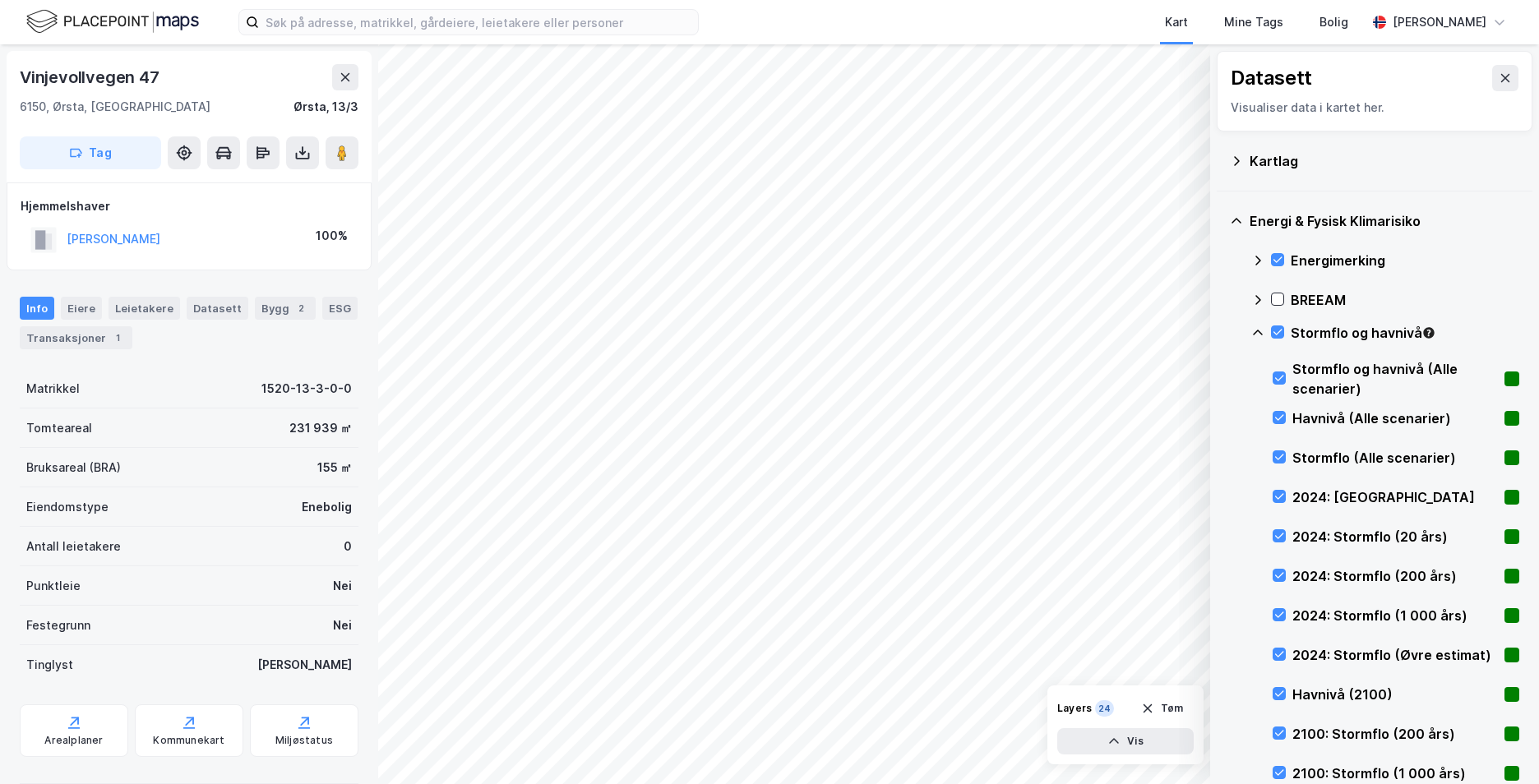
click at [1256, 332] on icon at bounding box center [1258, 332] width 10 height 6
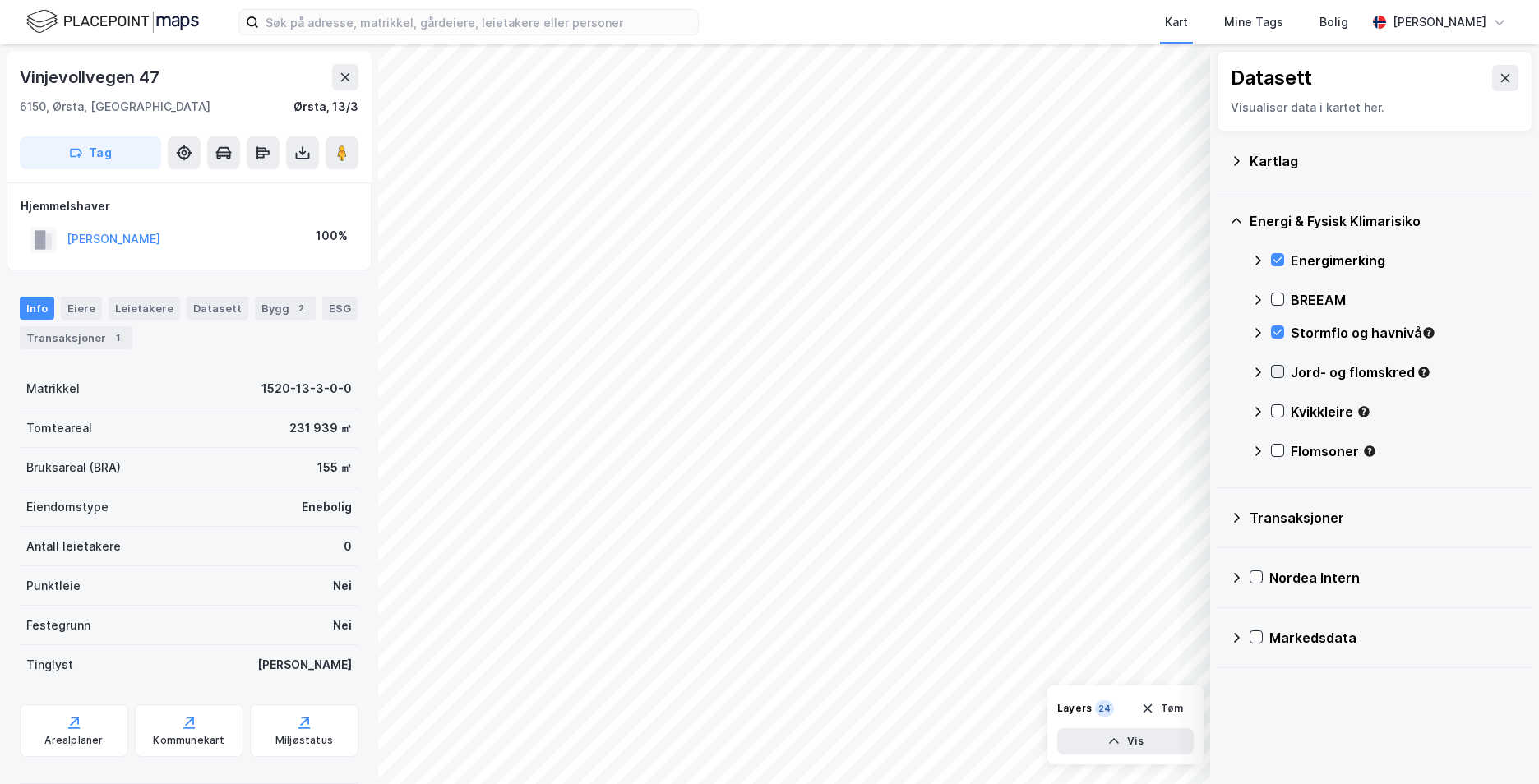
click at [1283, 370] on div at bounding box center [1278, 372] width 13 height 13
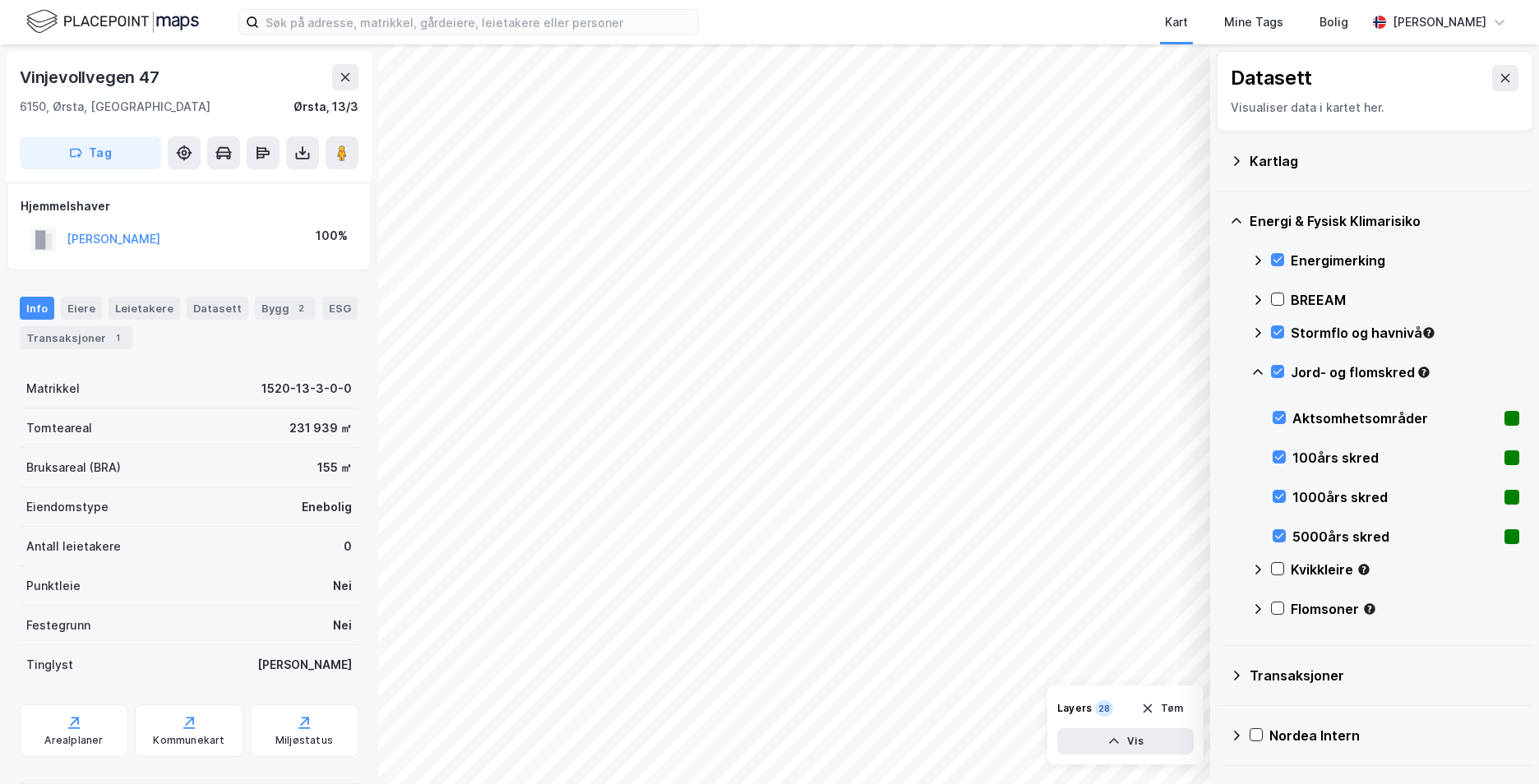
click at [1260, 370] on icon at bounding box center [1258, 373] width 13 height 13
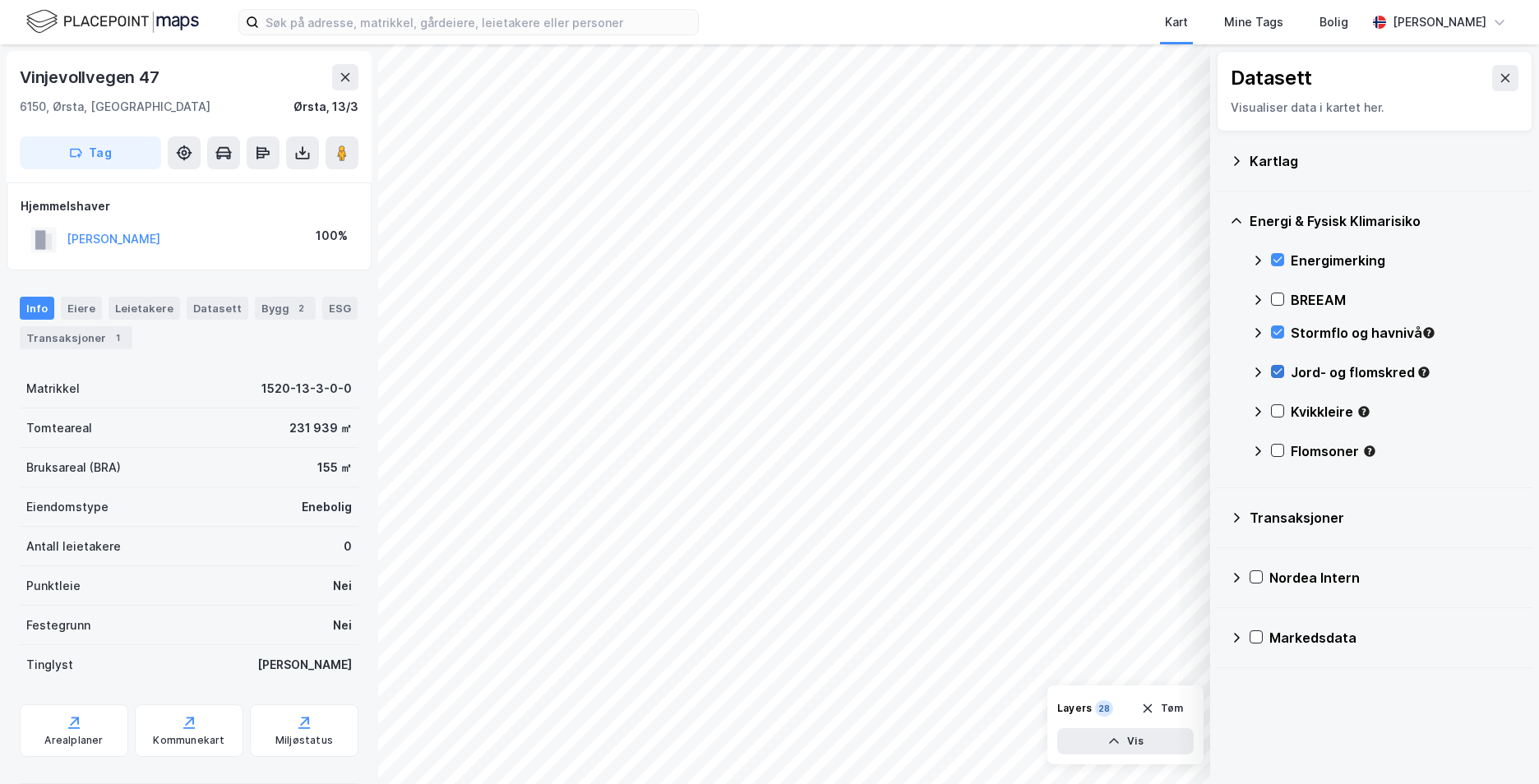
click at [1277, 369] on icon at bounding box center [1278, 372] width 12 height 12
click at [1256, 369] on icon at bounding box center [1258, 373] width 13 height 13
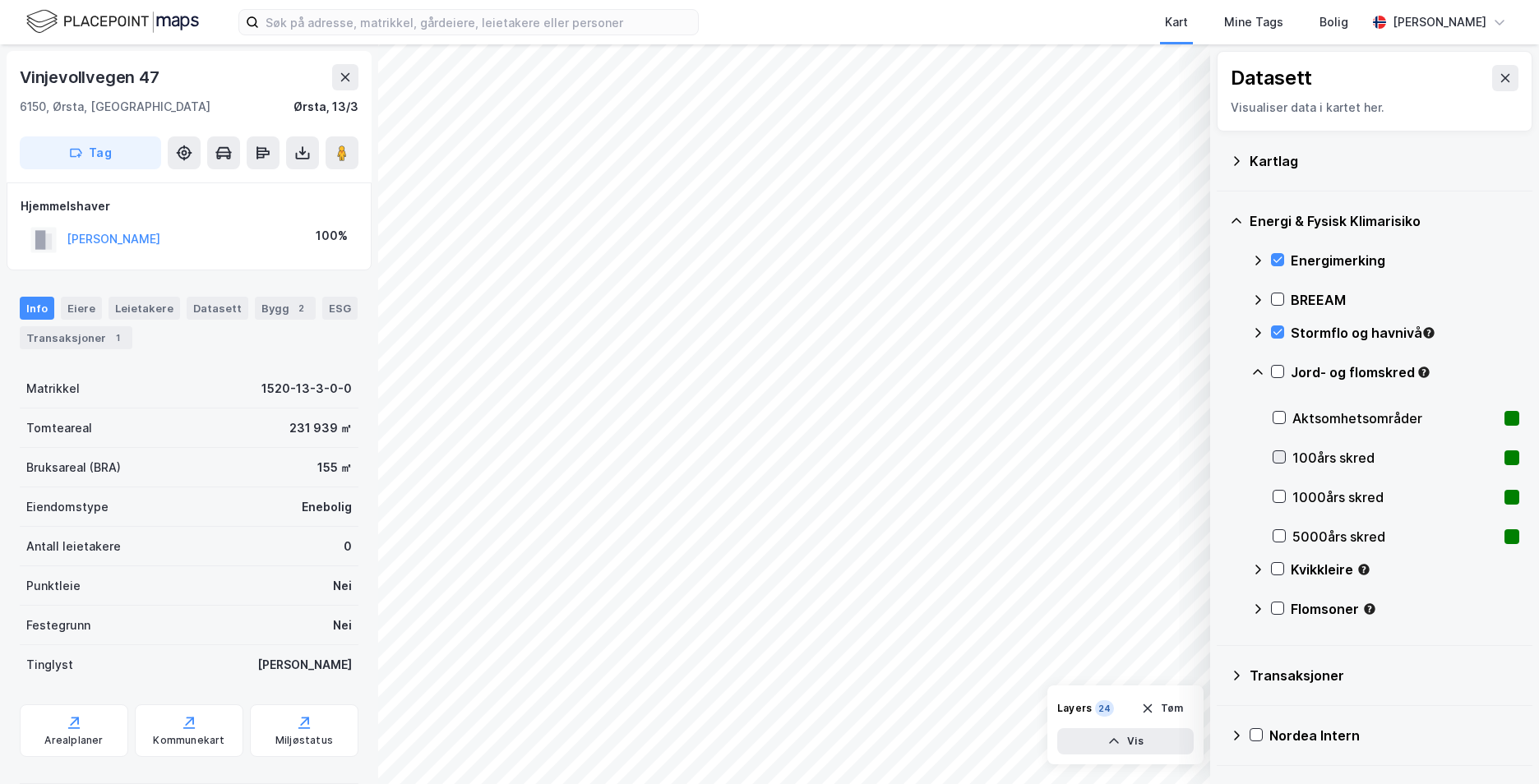
click at [1278, 457] on icon at bounding box center [1279, 457] width 12 height 12
click at [1255, 369] on icon at bounding box center [1258, 373] width 13 height 13
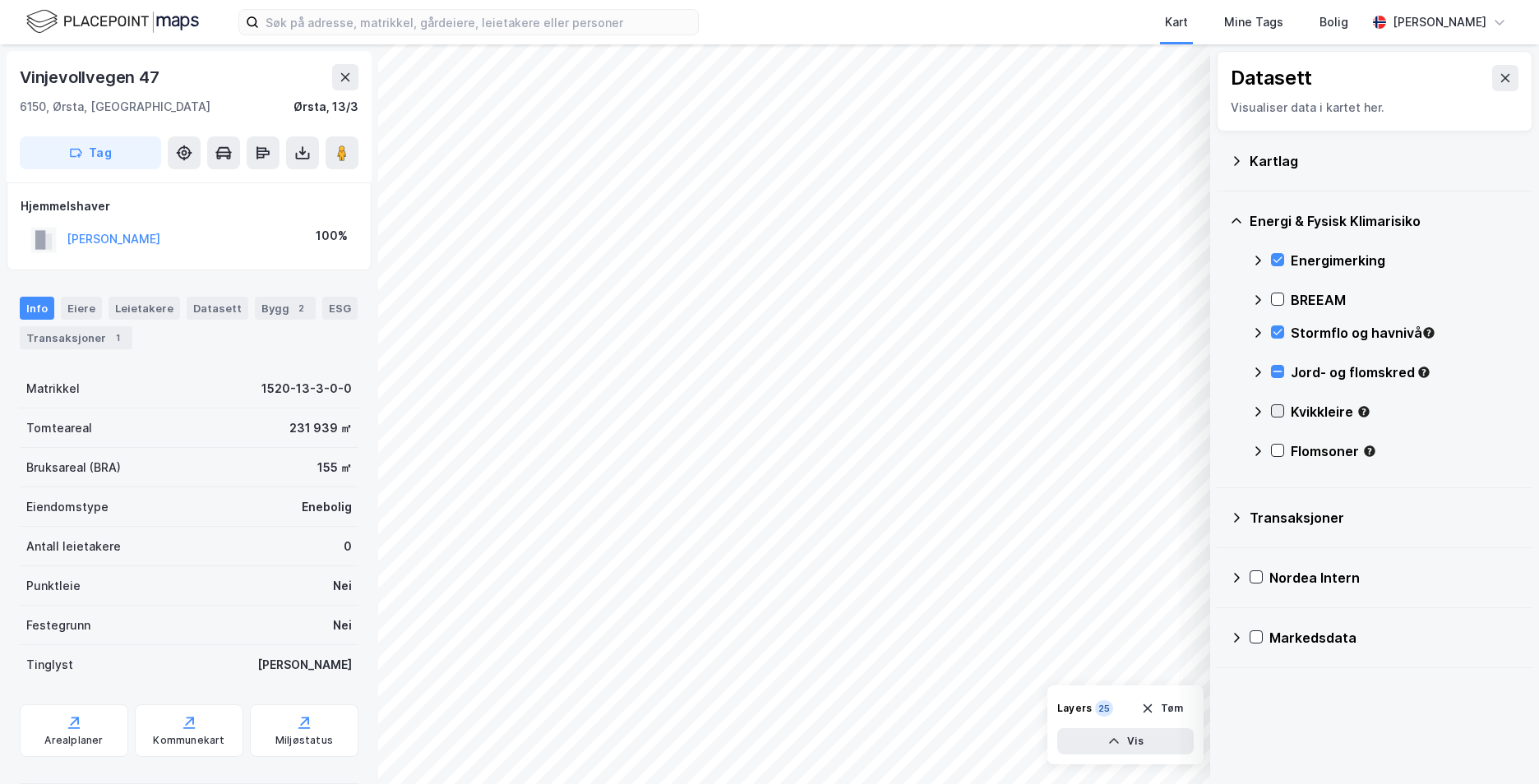
click at [1275, 411] on icon at bounding box center [1278, 411] width 12 height 12
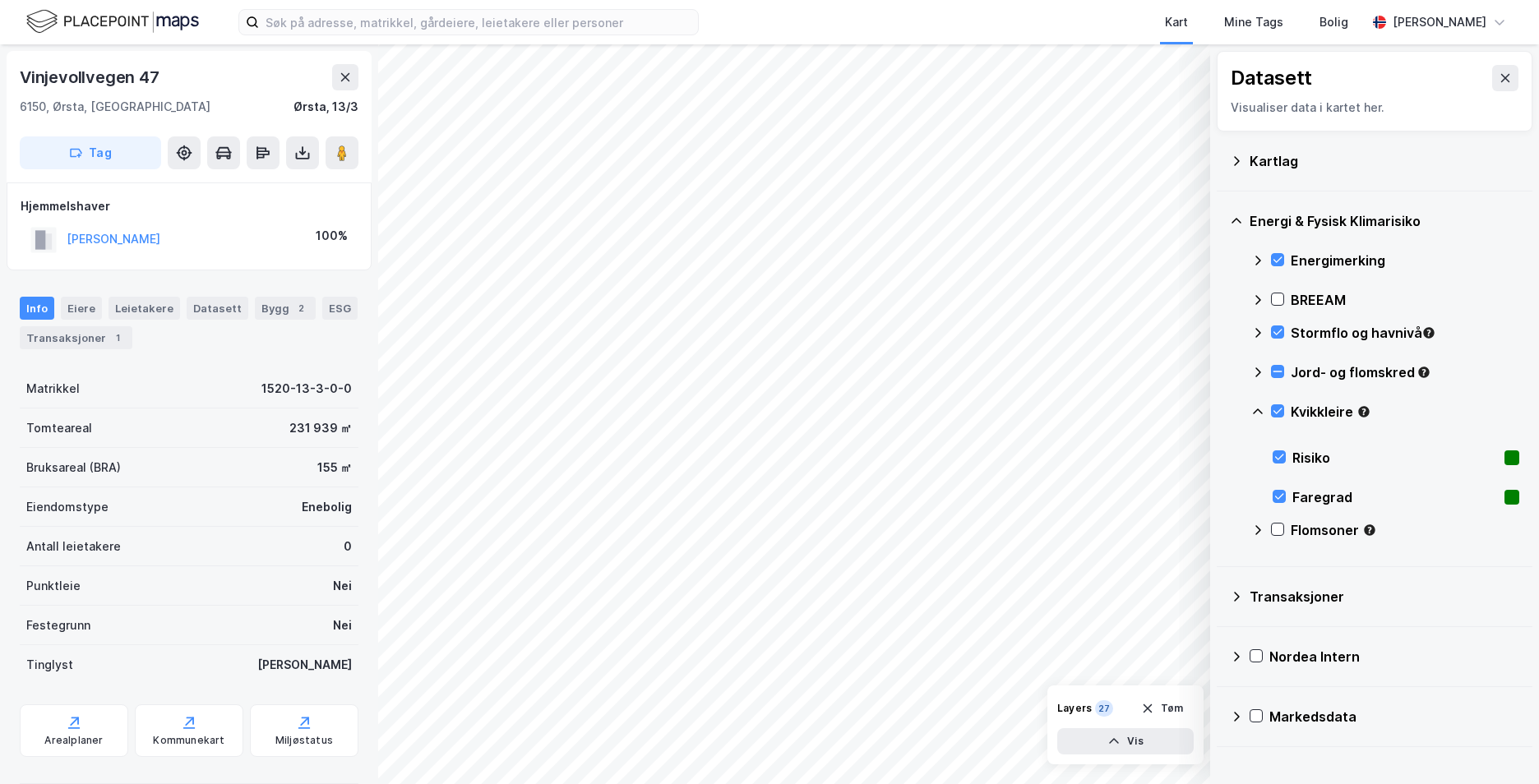
click at [1255, 409] on icon at bounding box center [1258, 412] width 13 height 13
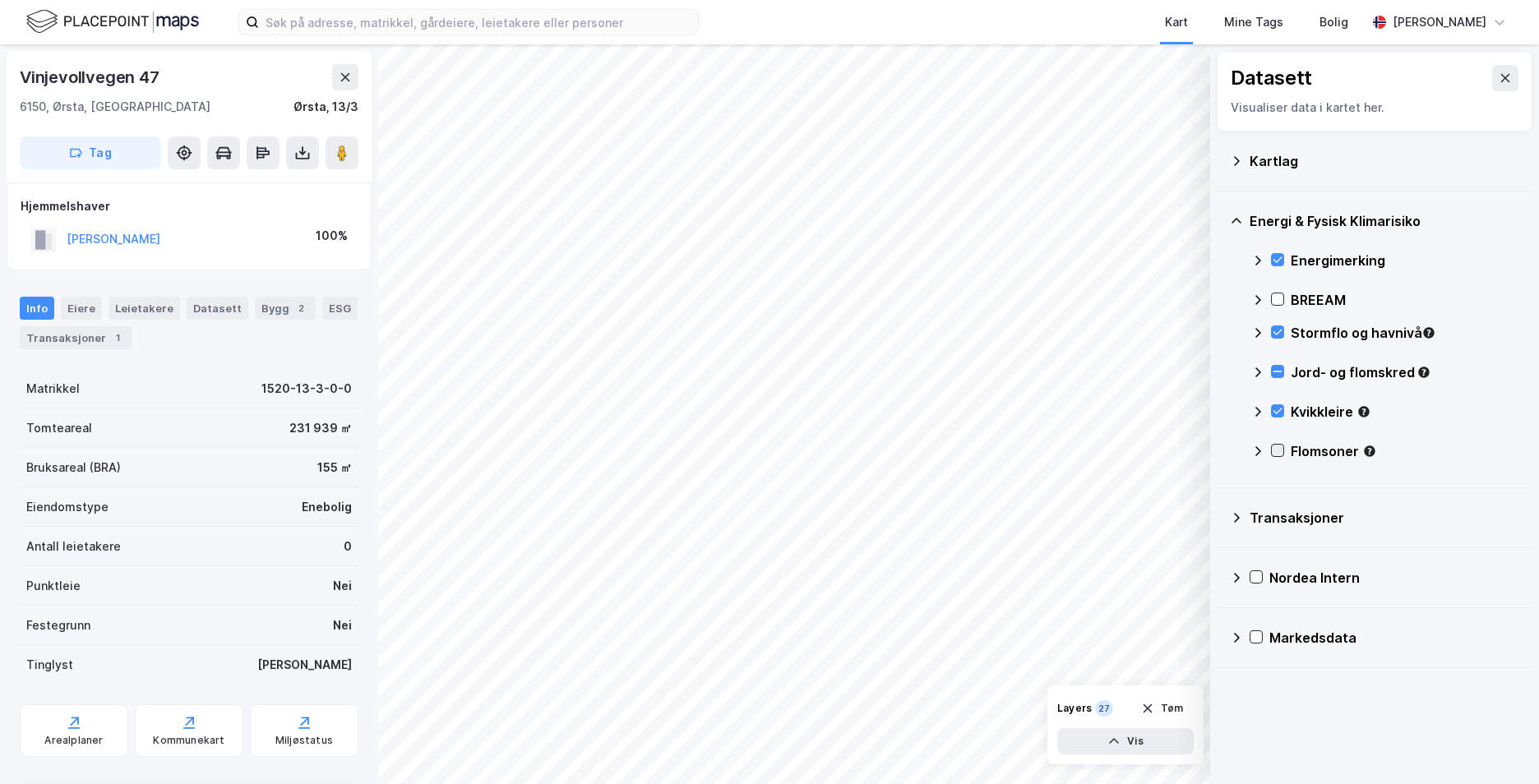
click at [1274, 446] on icon at bounding box center [1278, 450] width 12 height 12
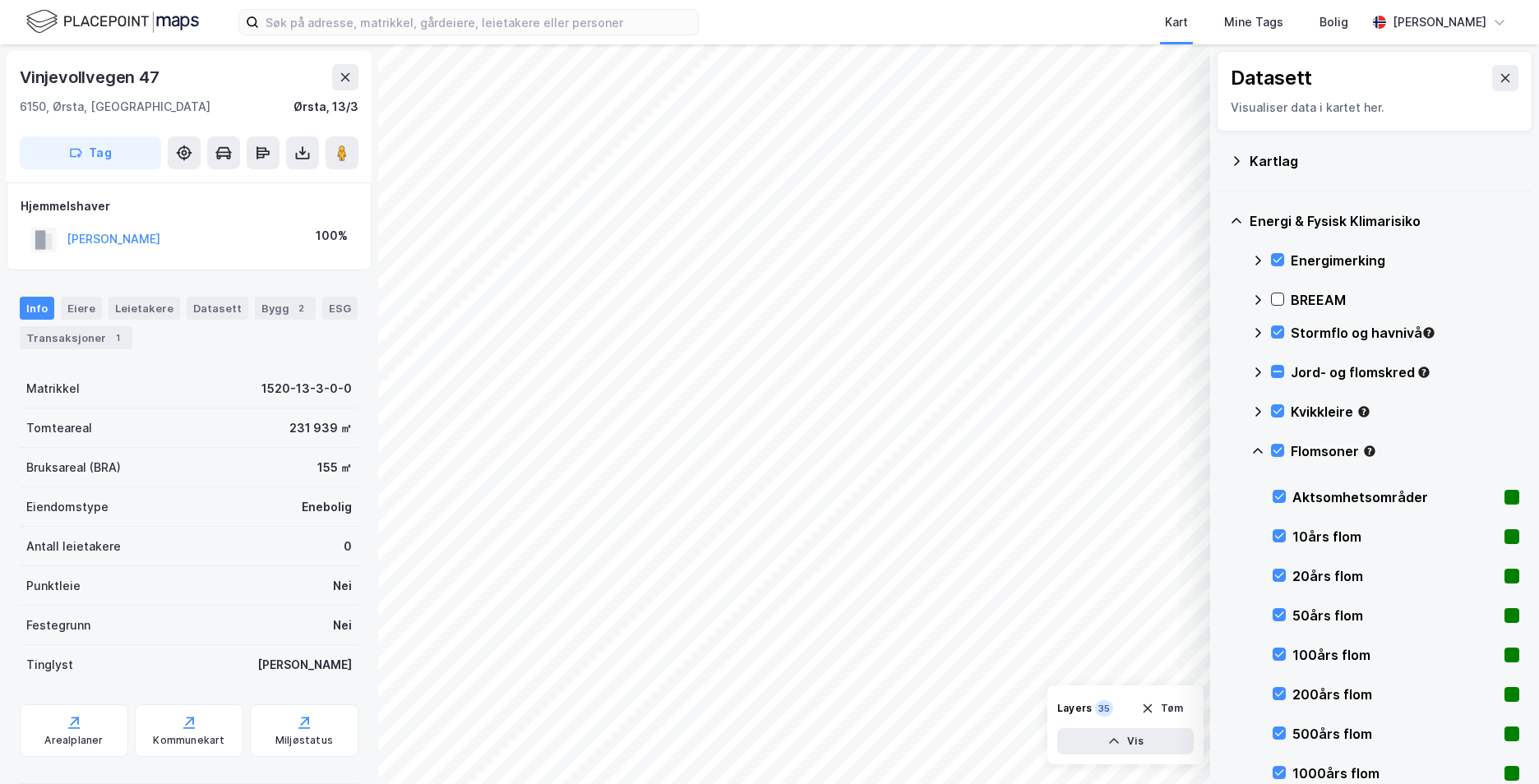
click at [1259, 446] on icon at bounding box center [1258, 451] width 13 height 13
